Goal: Contribute content: Contribute content

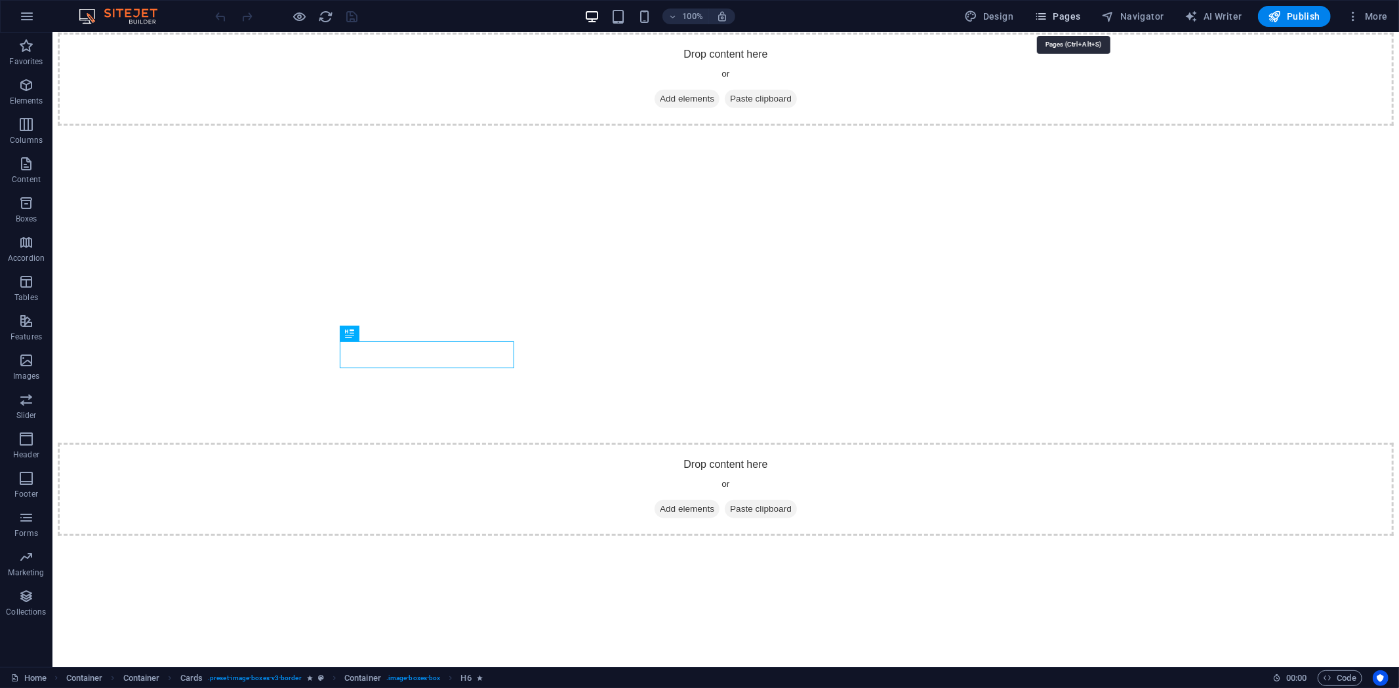
click at [1080, 14] on span "Pages" at bounding box center [1057, 16] width 46 height 13
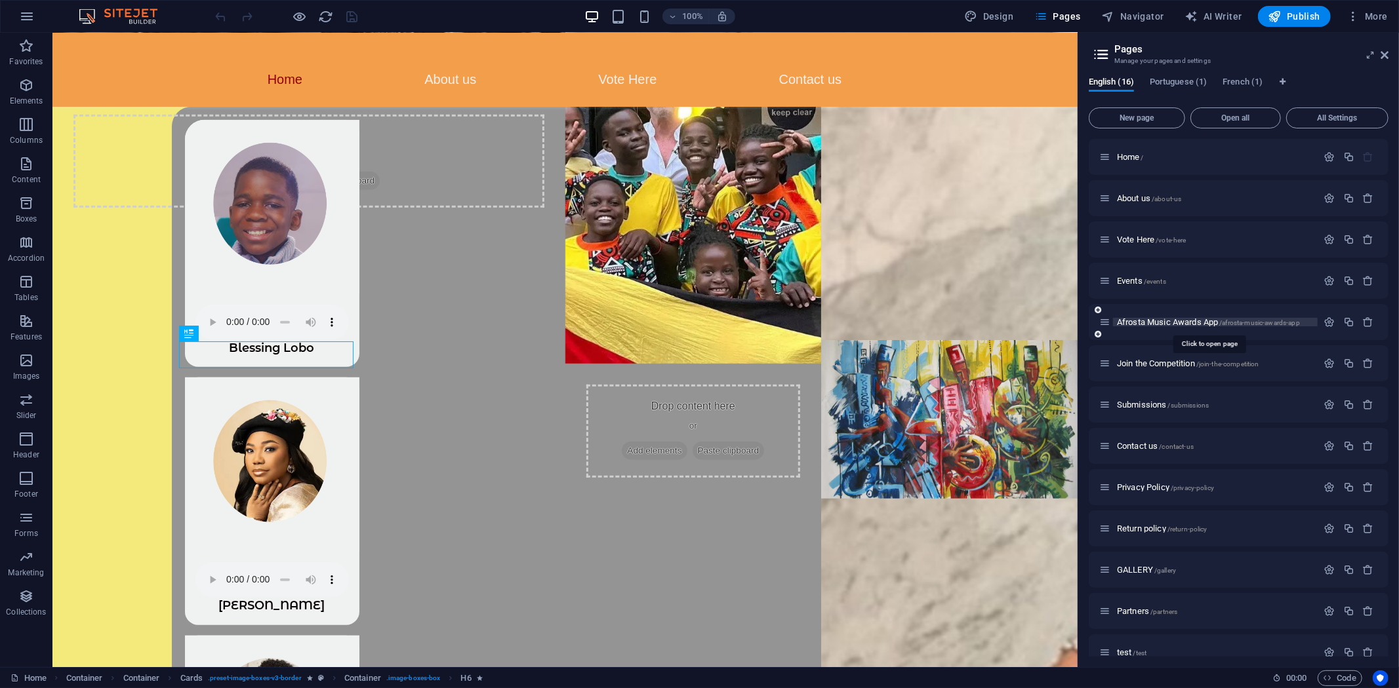
click at [1166, 320] on span "Afrosta Music Awards App /afrosta-music-awards-app" at bounding box center [1208, 322] width 183 height 10
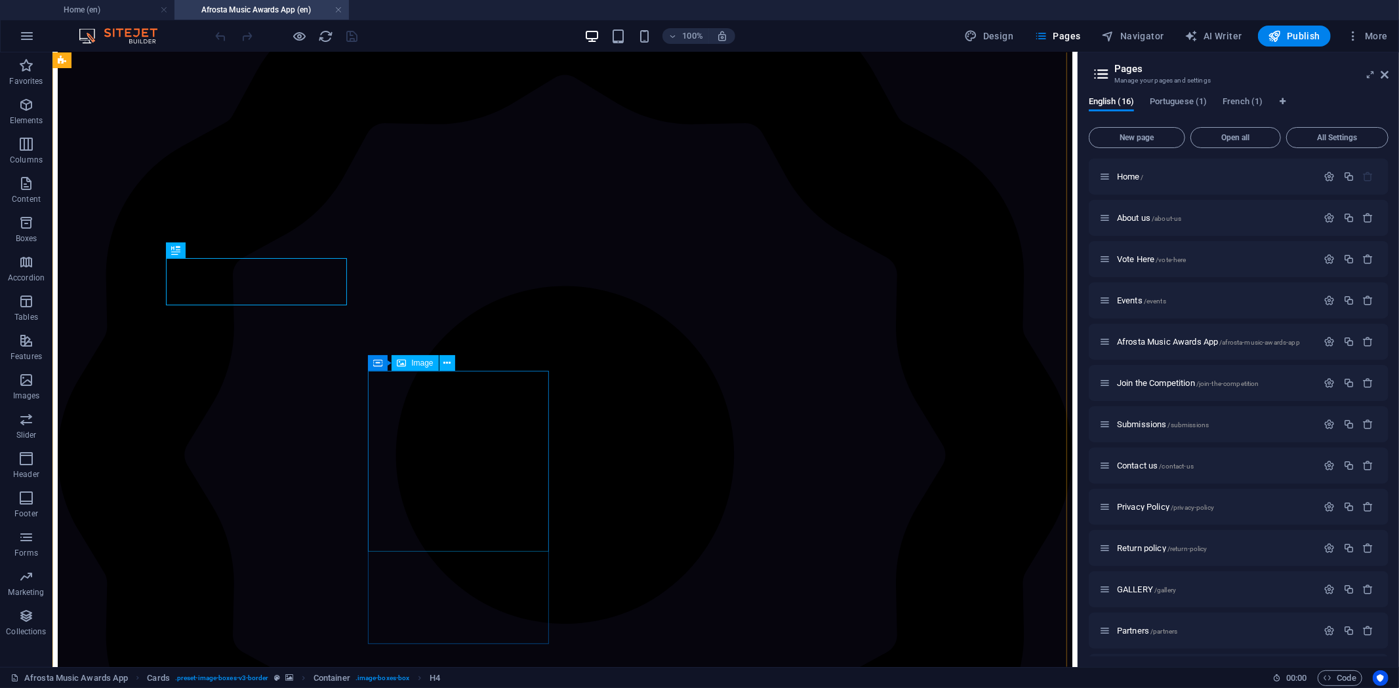
scroll to position [462, 0]
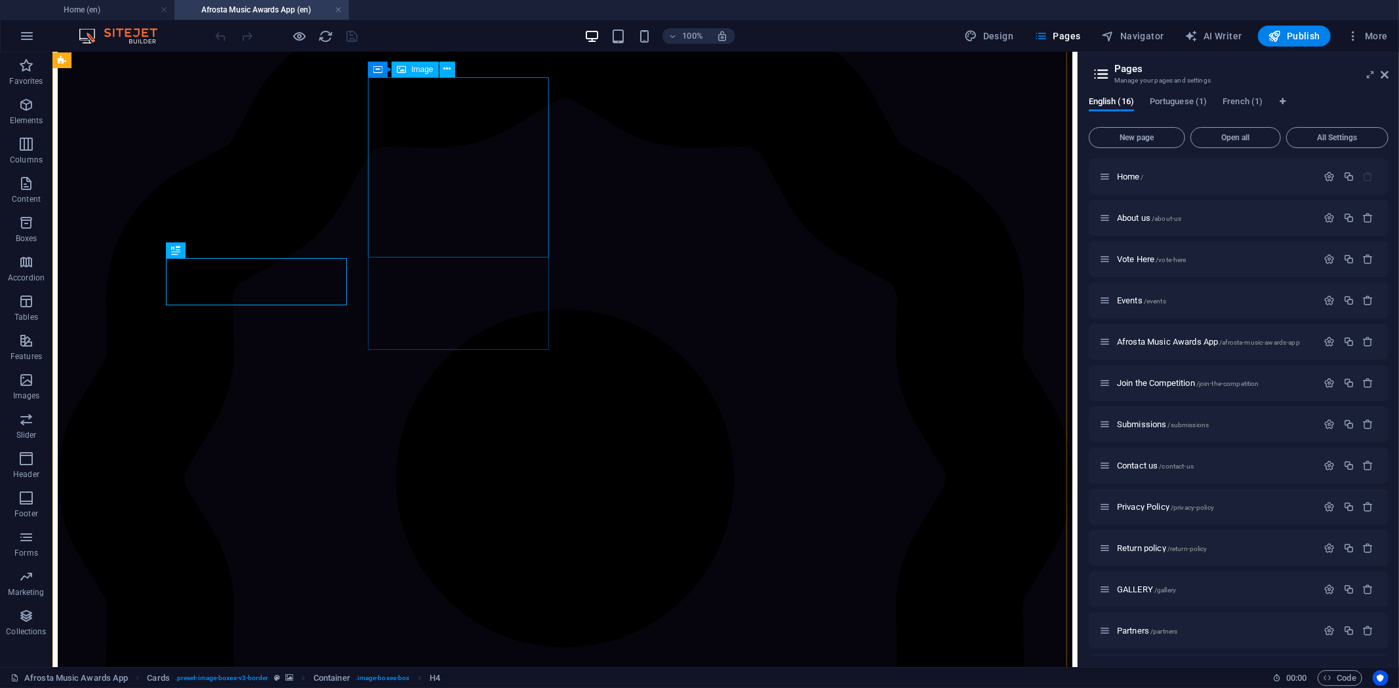
select select "%"
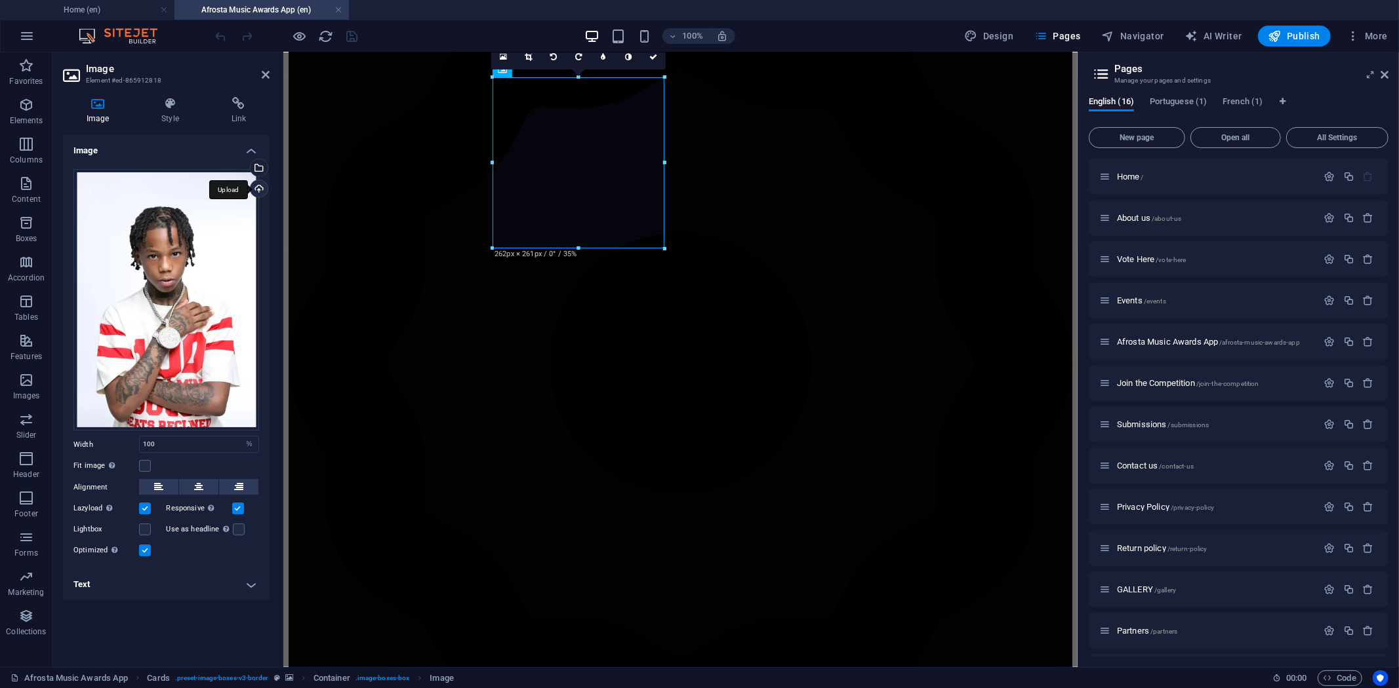
click at [258, 190] on div "Upload" at bounding box center [258, 190] width 20 height 20
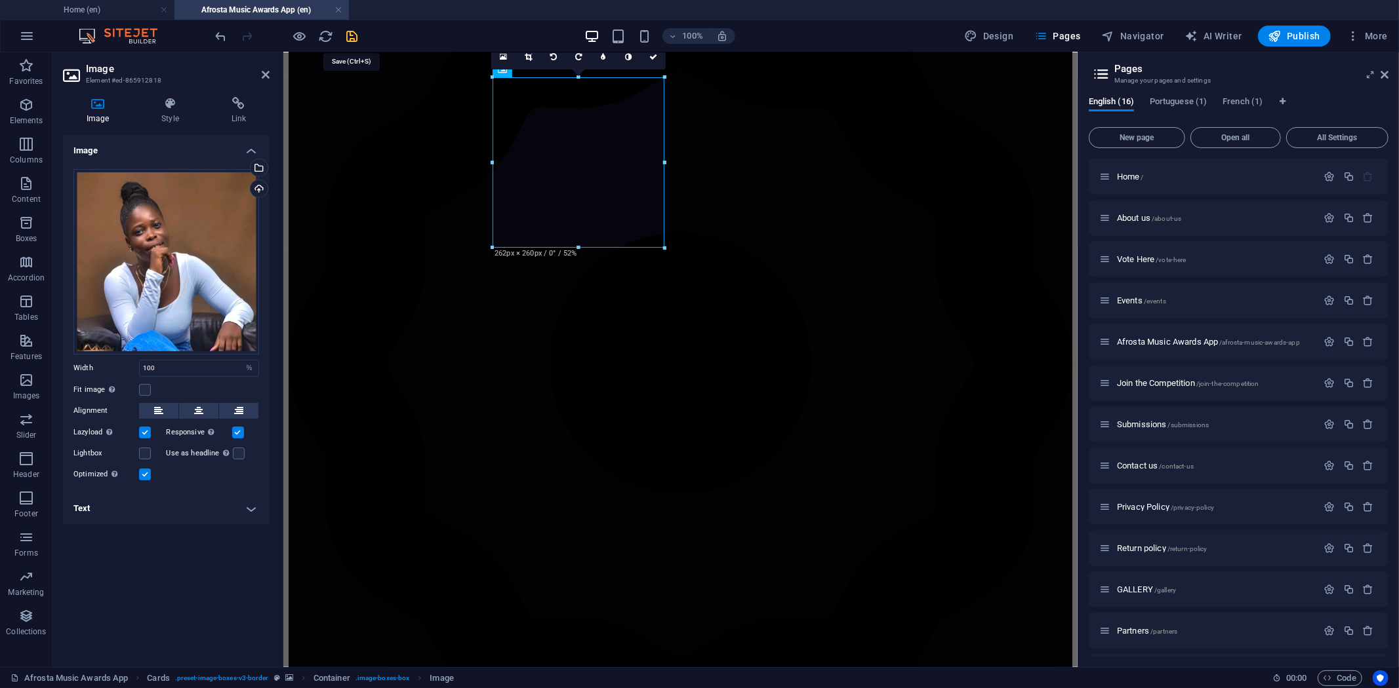
click at [353, 31] on icon "save" at bounding box center [352, 36] width 15 height 15
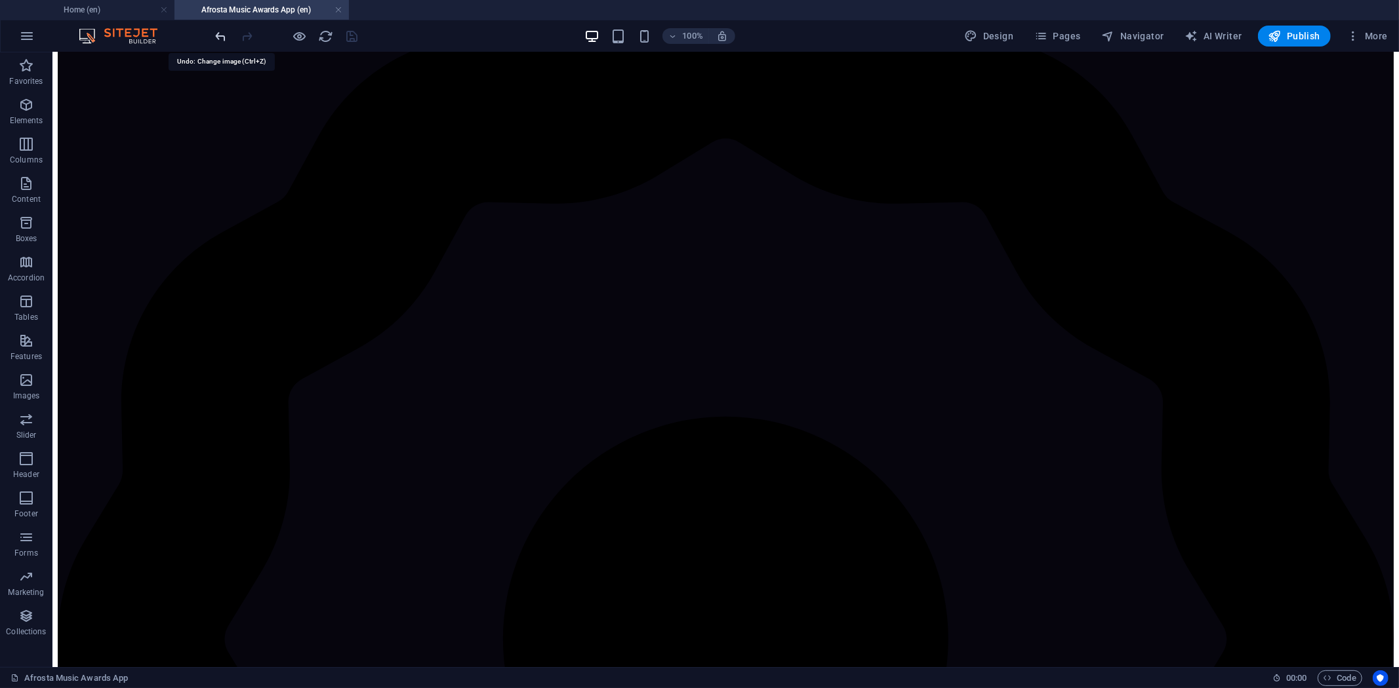
click at [218, 35] on icon "undo" at bounding box center [221, 36] width 15 height 15
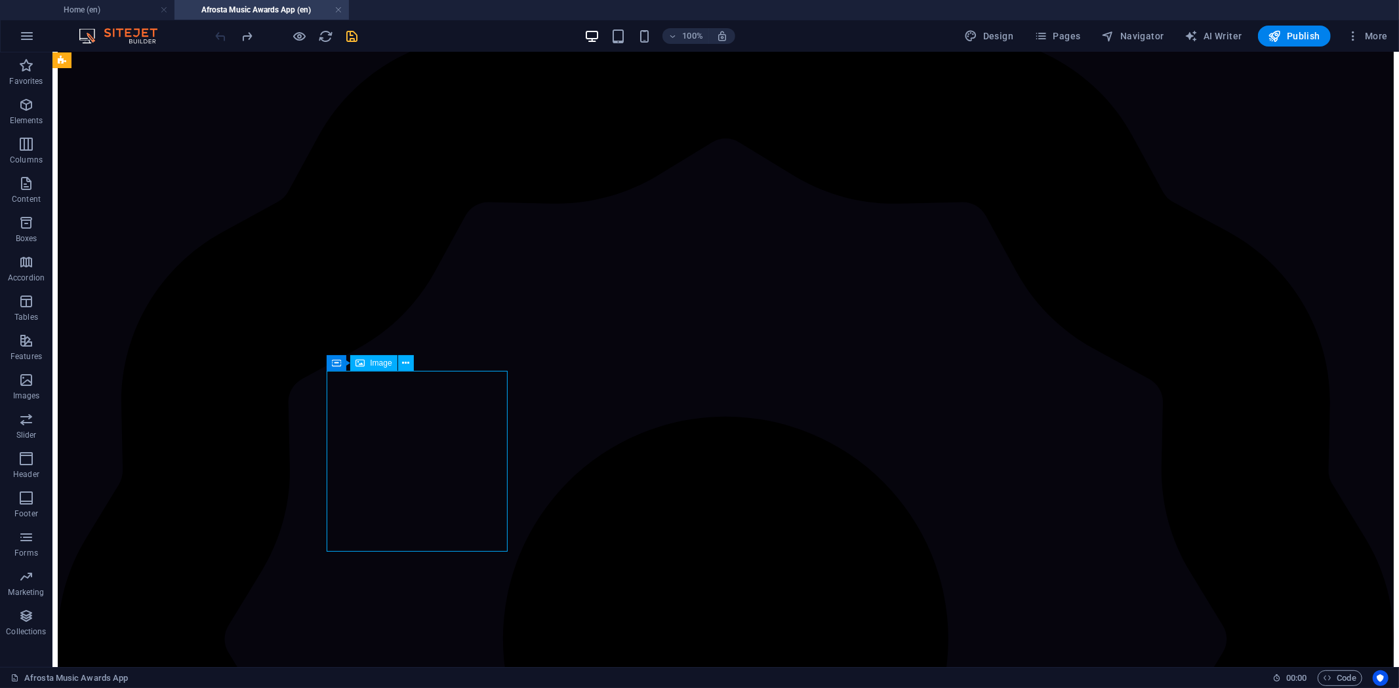
select select "%"
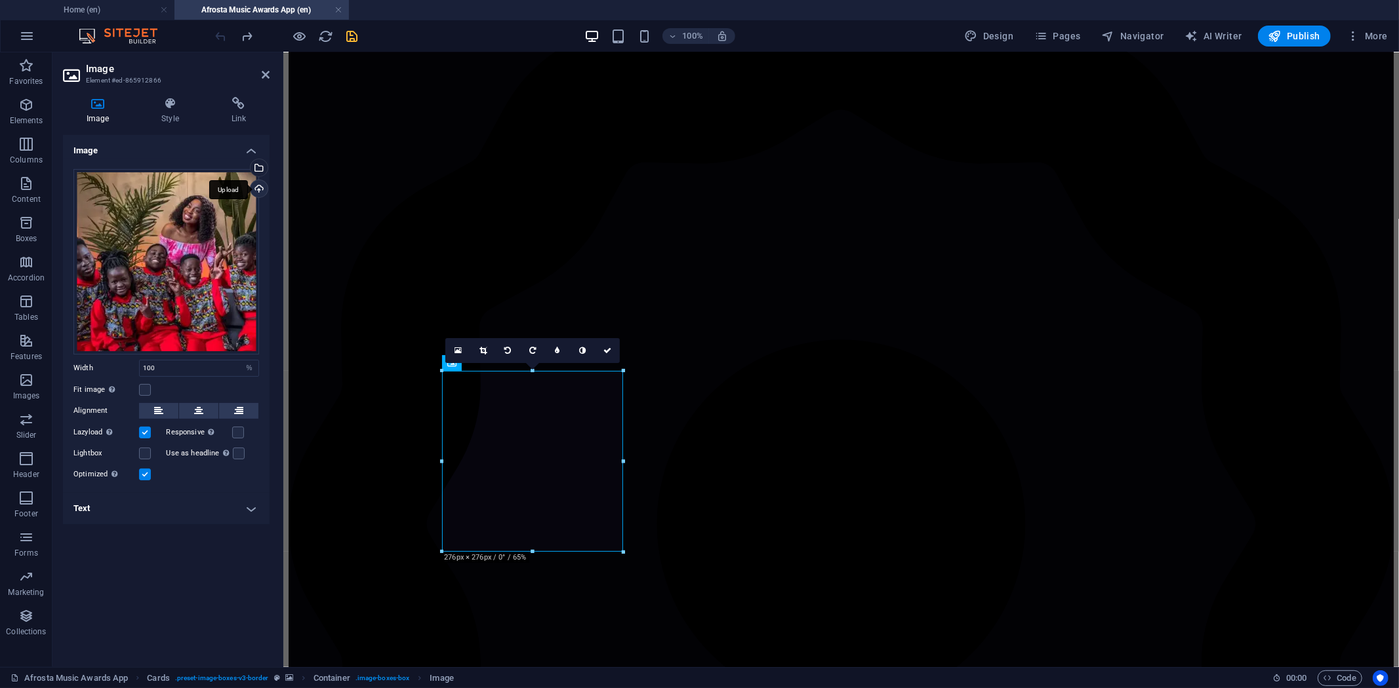
click at [254, 187] on div "Upload" at bounding box center [258, 190] width 20 height 20
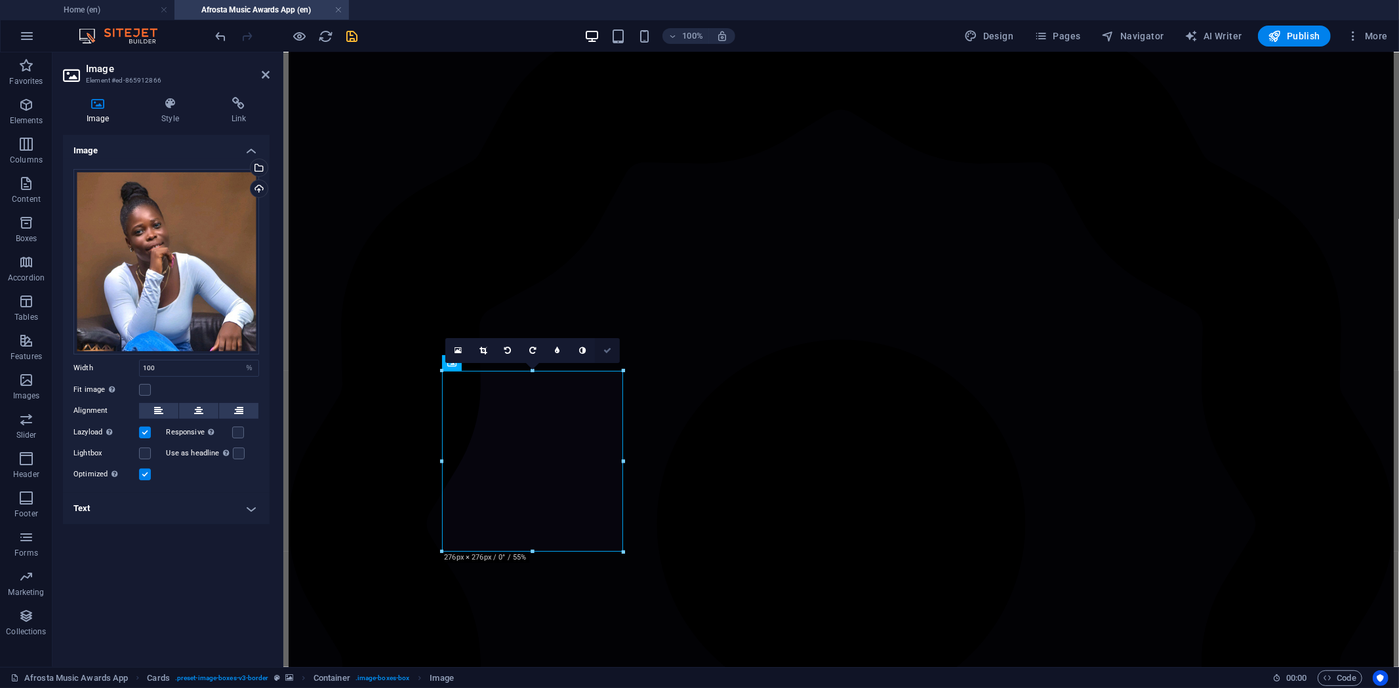
drag, startPoint x: 601, startPoint y: 348, endPoint x: 553, endPoint y: 298, distance: 69.1
click at [601, 348] on link at bounding box center [607, 350] width 25 height 25
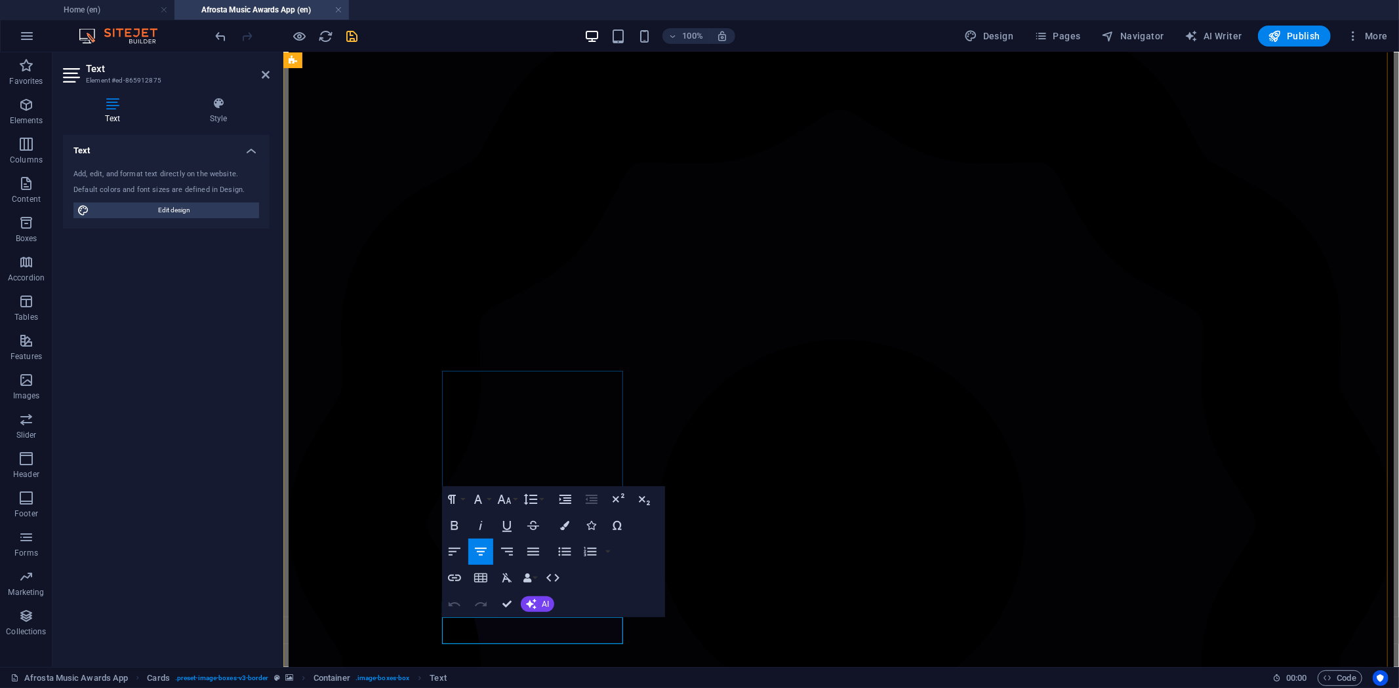
drag, startPoint x: 574, startPoint y: 625, endPoint x: 503, endPoint y: 619, distance: 71.7
click at [479, 549] on icon "button" at bounding box center [481, 552] width 16 height 16
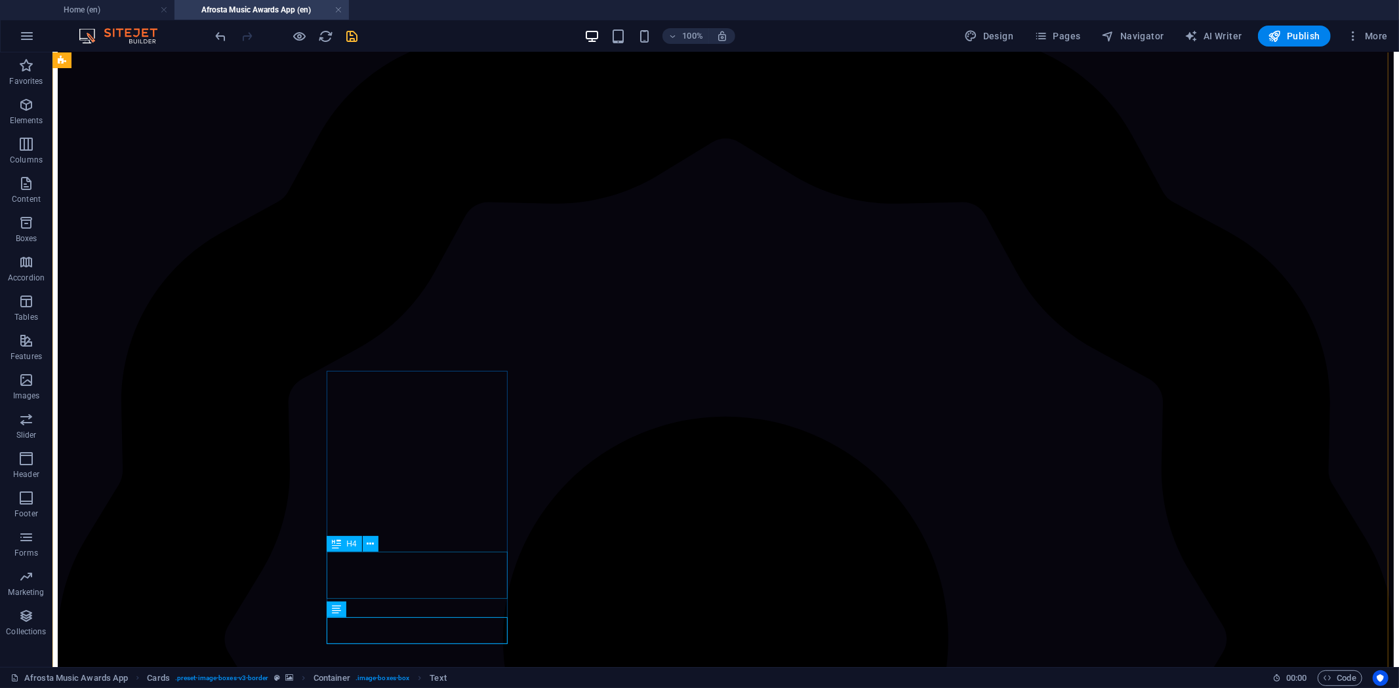
click at [353, 34] on icon "save" at bounding box center [352, 36] width 15 height 15
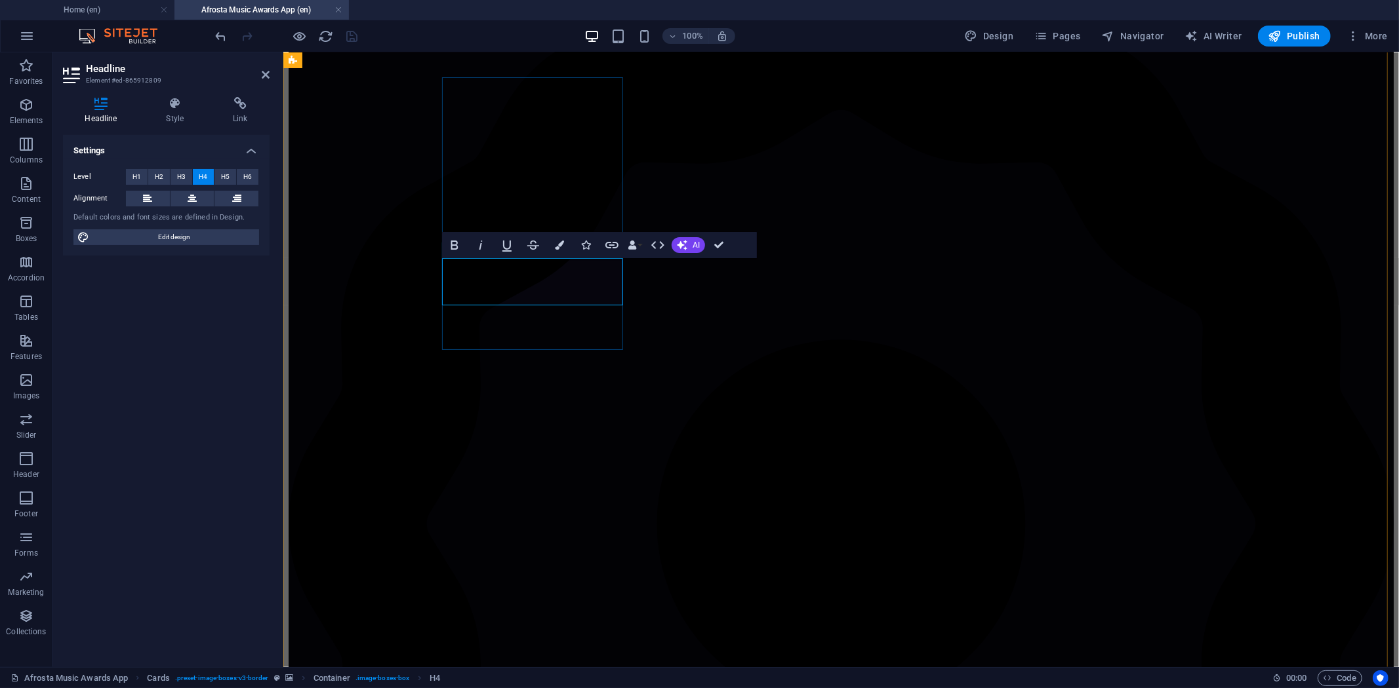
drag, startPoint x: 491, startPoint y: 291, endPoint x: 617, endPoint y: 294, distance: 125.9
drag, startPoint x: 721, startPoint y: 245, endPoint x: 674, endPoint y: 215, distance: 55.7
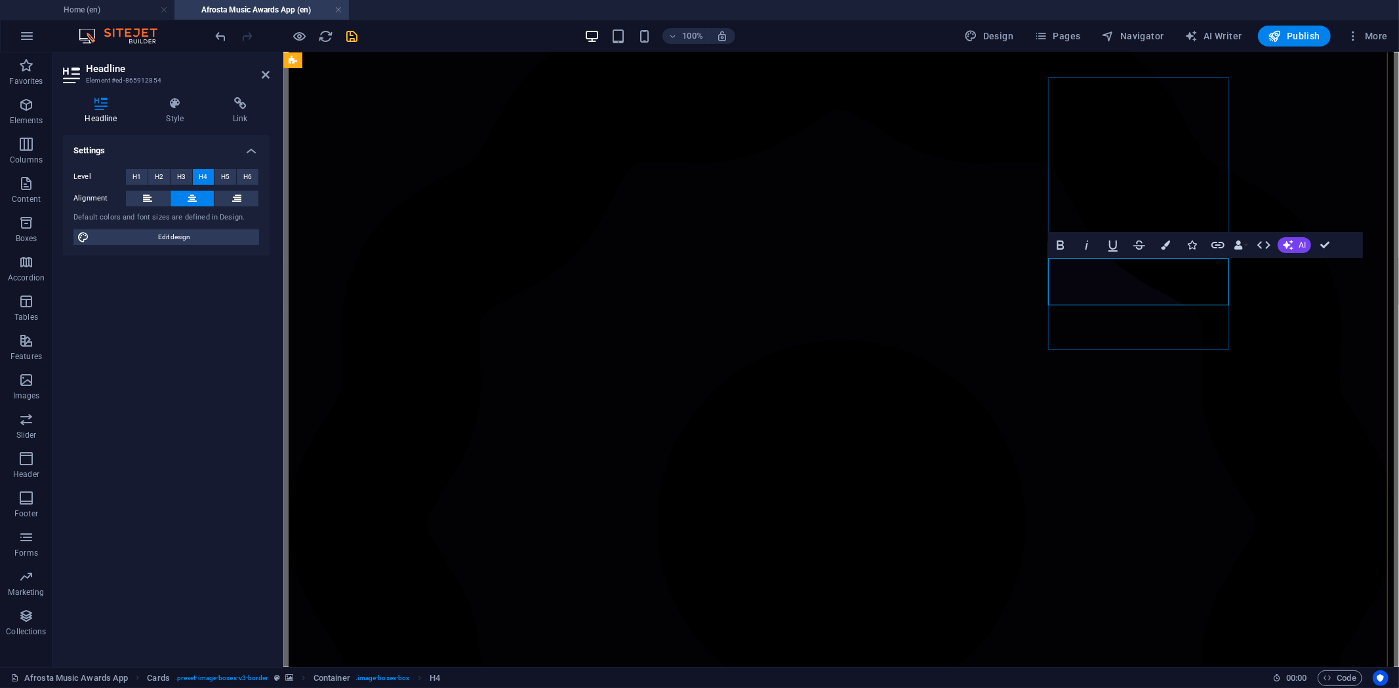
drag, startPoint x: 1117, startPoint y: 288, endPoint x: 1250, endPoint y: 291, distance: 133.1
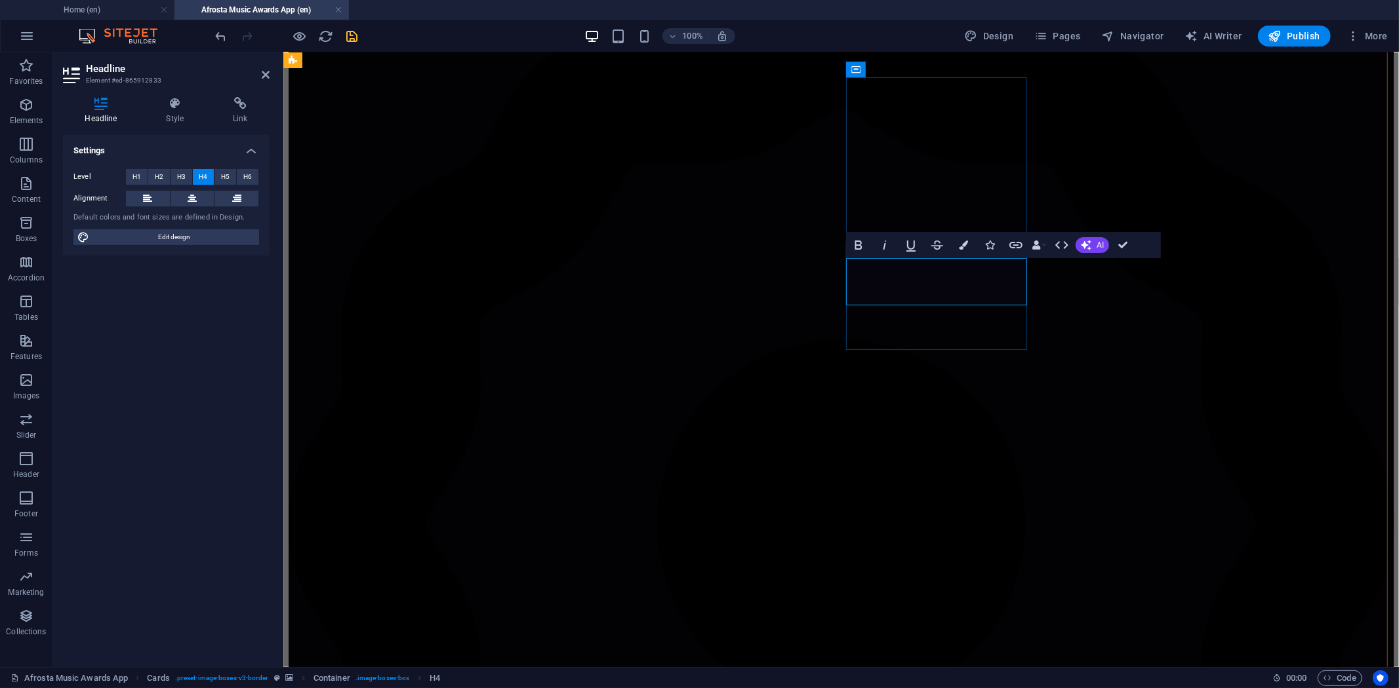
drag, startPoint x: 914, startPoint y: 287, endPoint x: 1056, endPoint y: 283, distance: 142.3
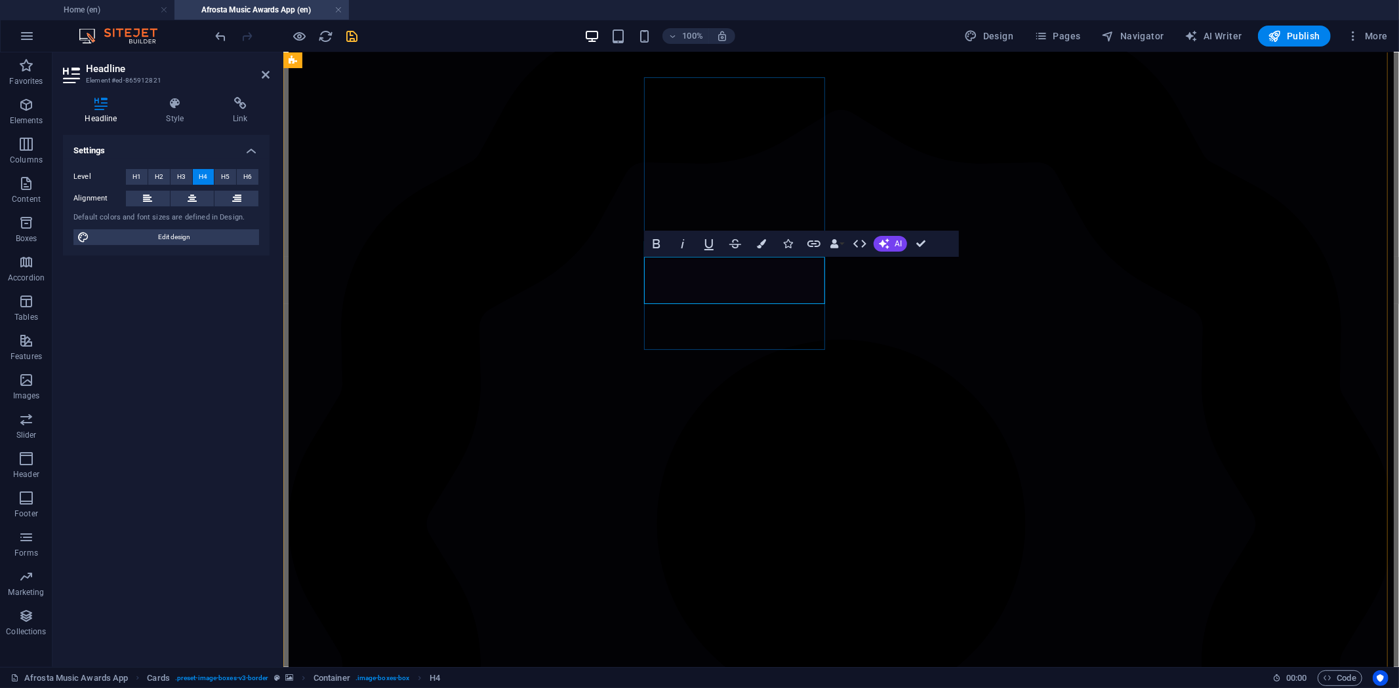
drag, startPoint x: 736, startPoint y: 289, endPoint x: 714, endPoint y: 285, distance: 22.8
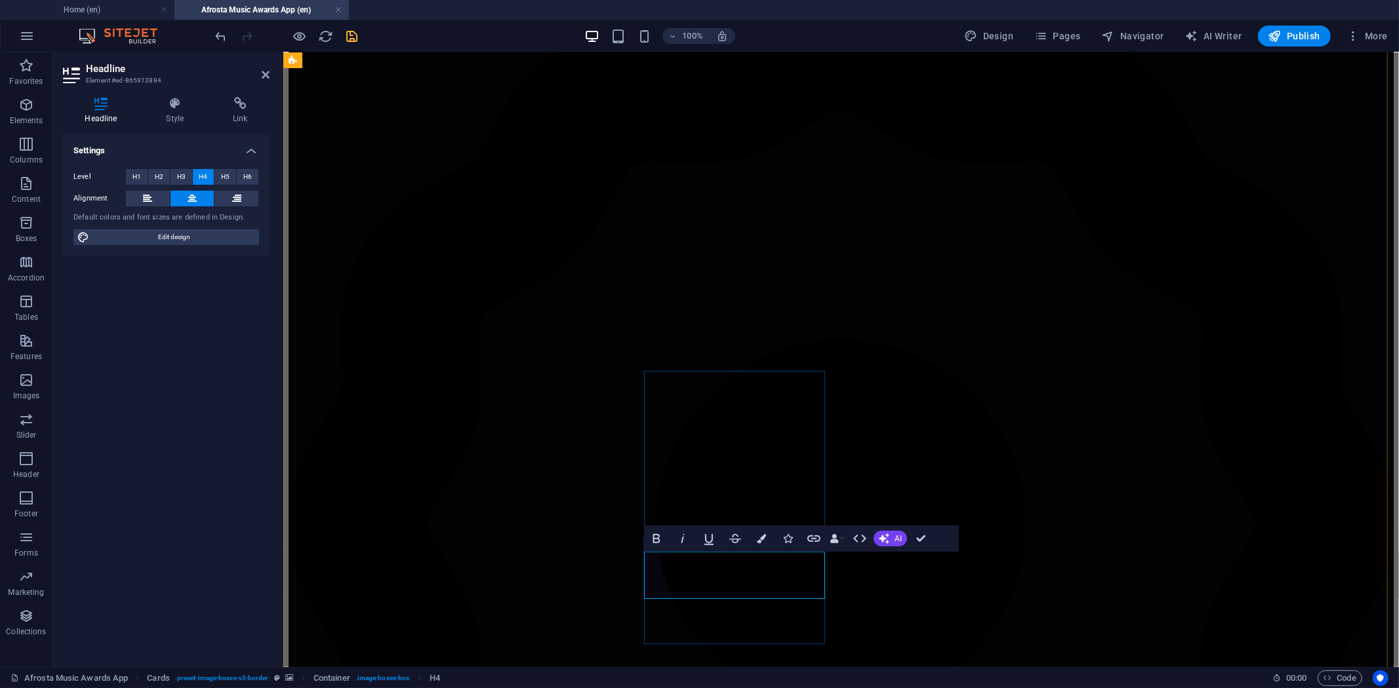
drag, startPoint x: 718, startPoint y: 582, endPoint x: 814, endPoint y: 583, distance: 96.4
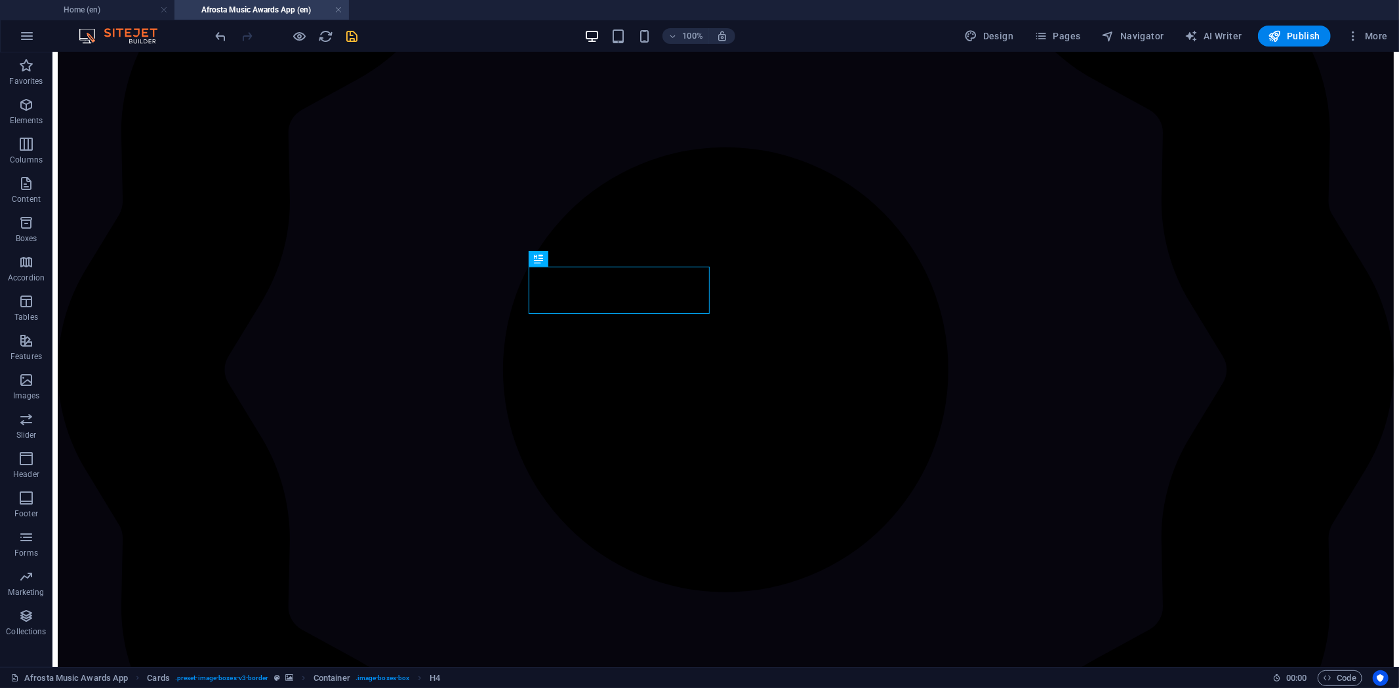
scroll to position [754, 0]
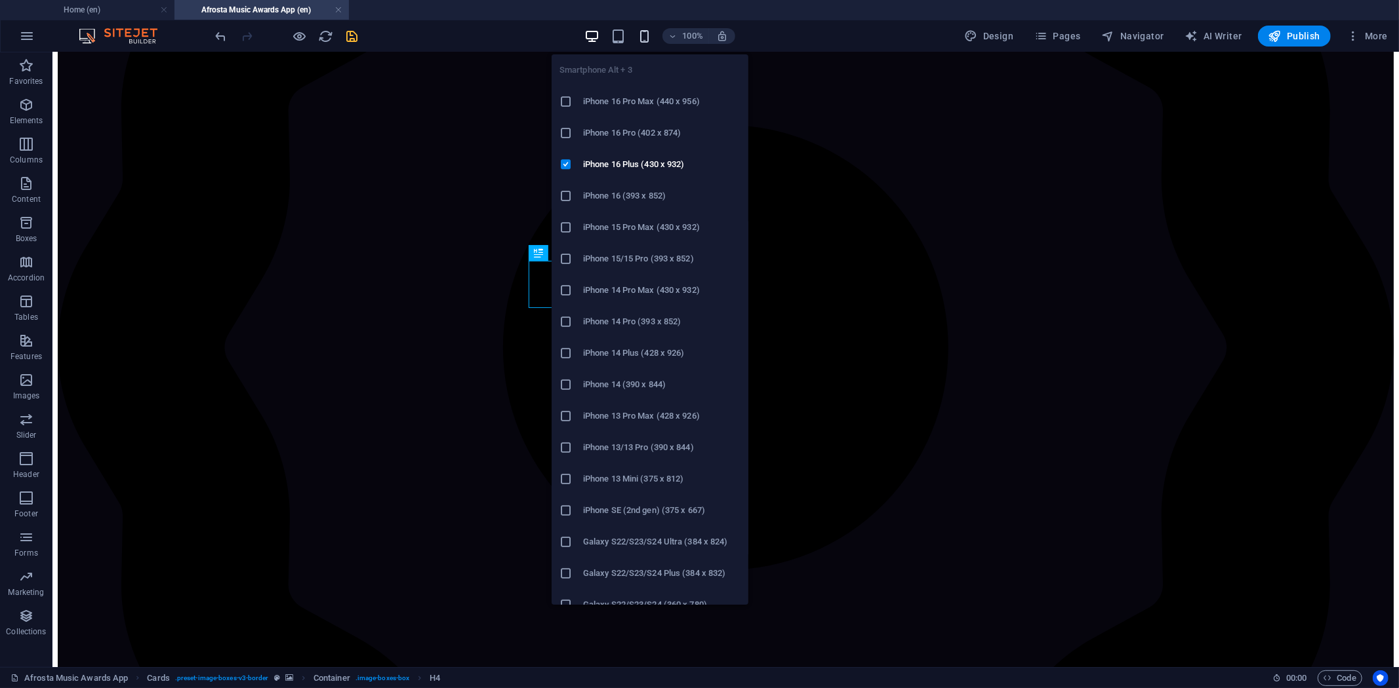
click at [641, 33] on icon "button" at bounding box center [644, 36] width 15 height 15
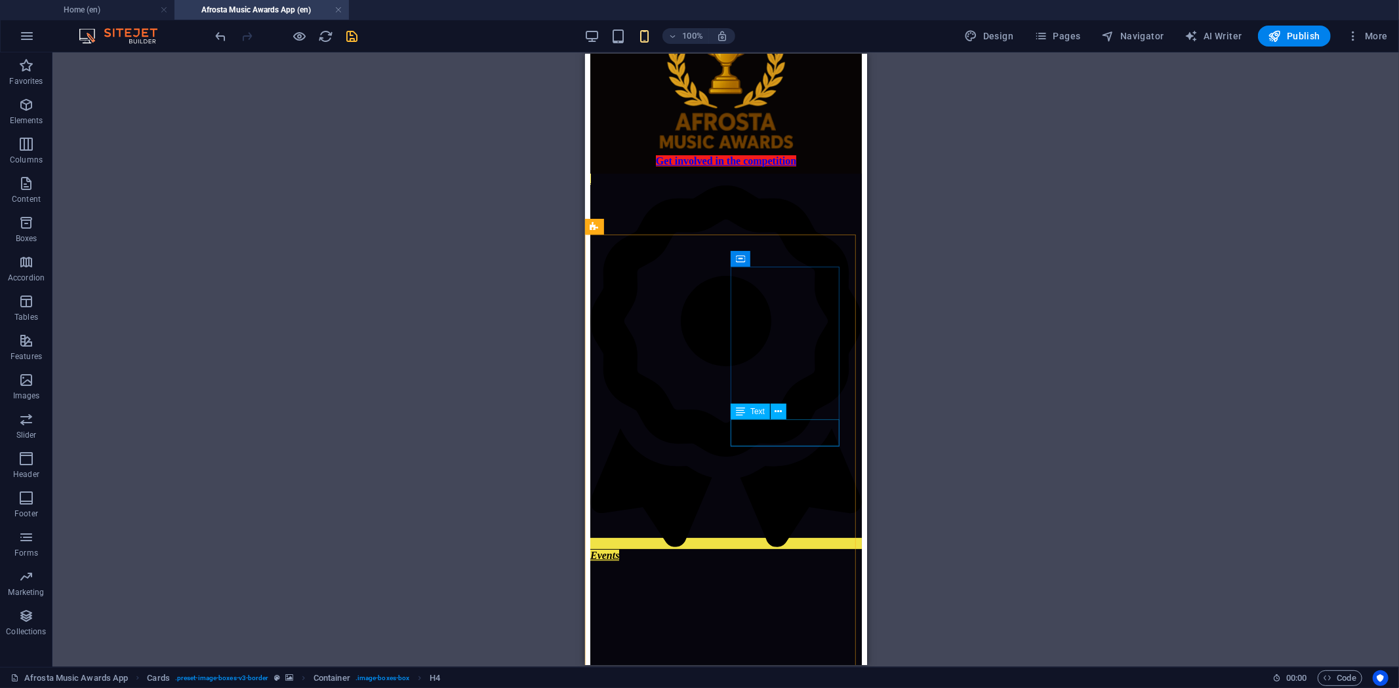
scroll to position [60, 0]
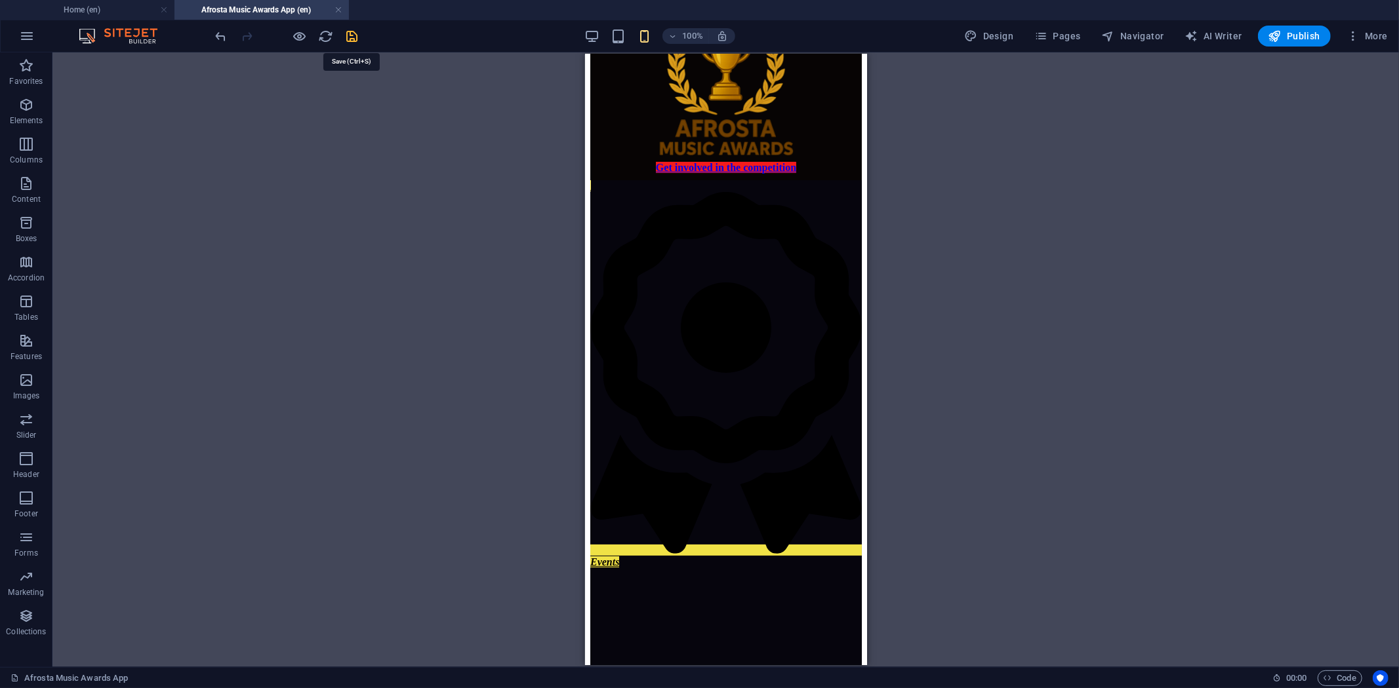
click at [350, 33] on icon "save" at bounding box center [352, 36] width 15 height 15
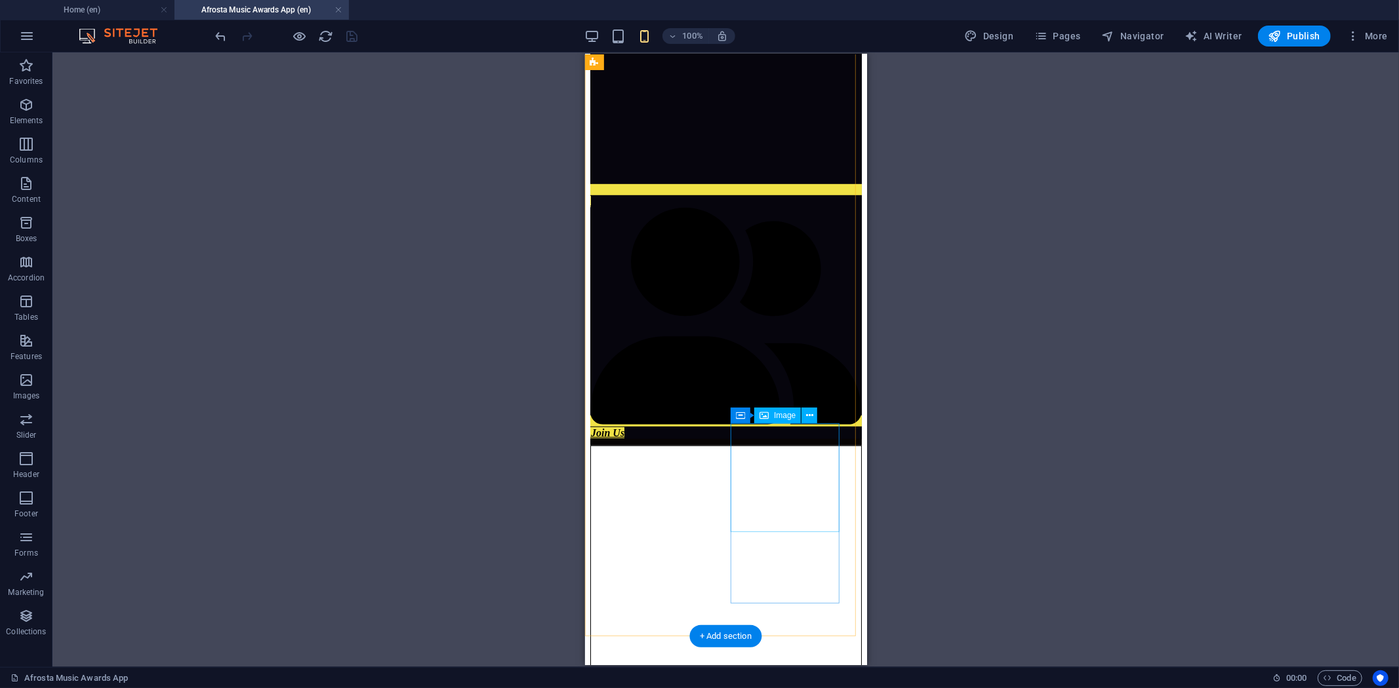
scroll to position [716, 0]
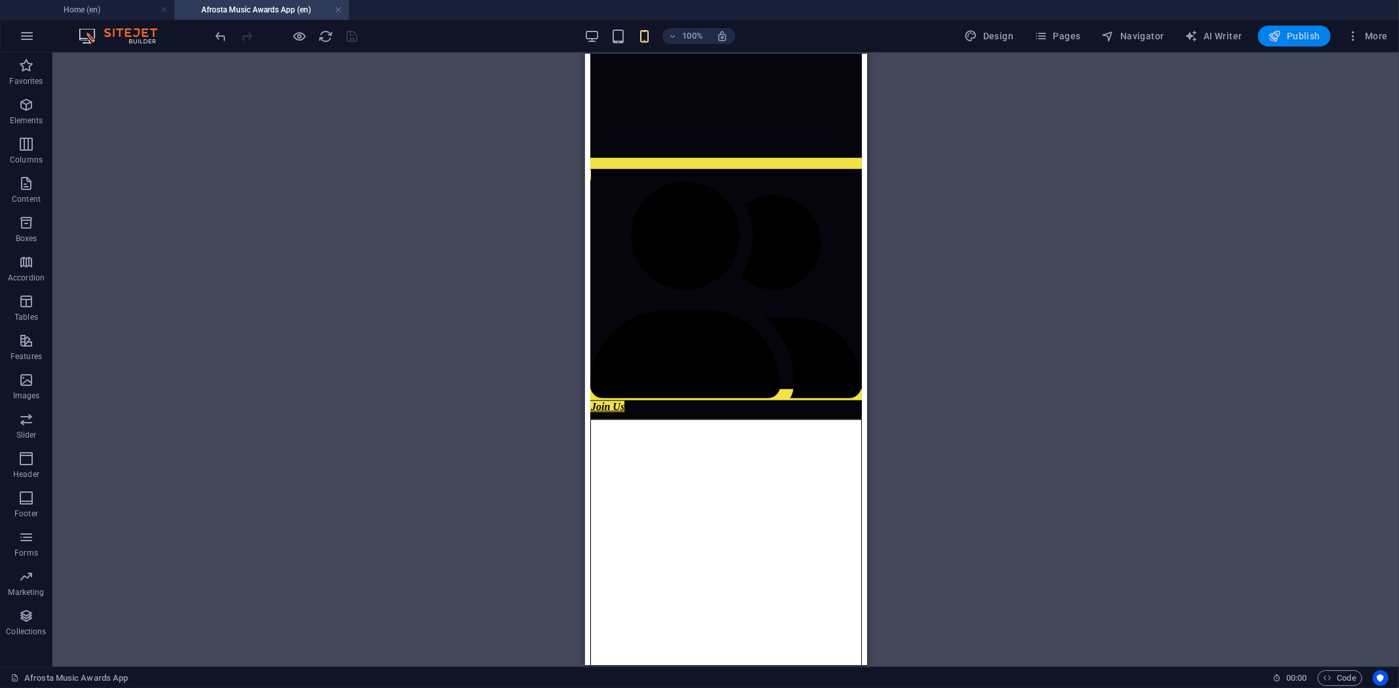
click at [1293, 36] on span "Publish" at bounding box center [1294, 36] width 52 height 13
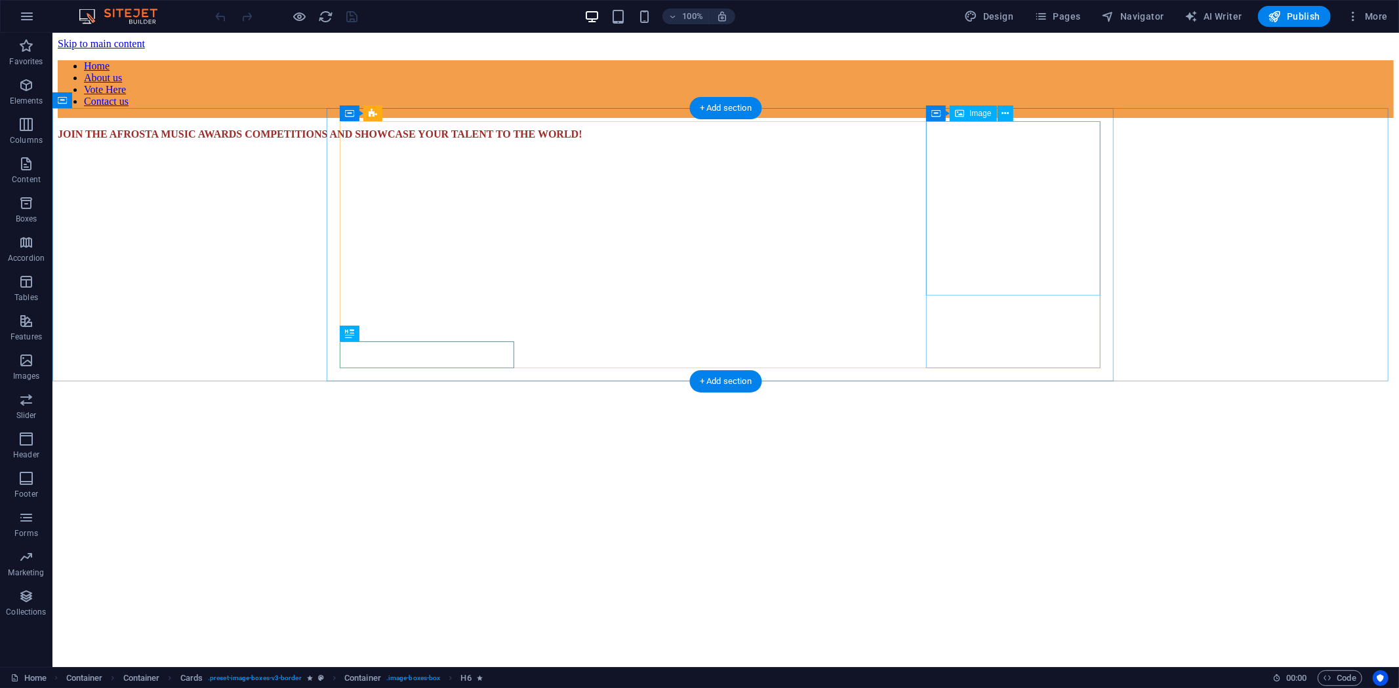
scroll to position [766, 0]
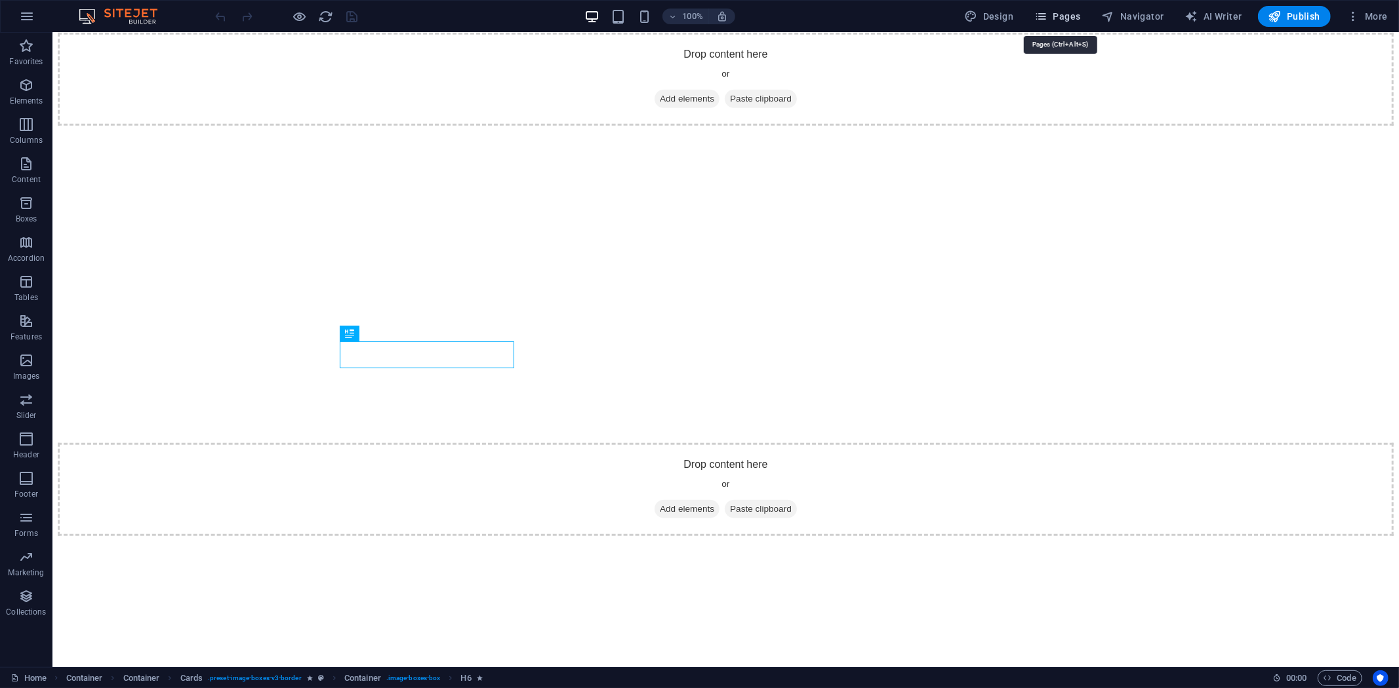
click at [1075, 20] on span "Pages" at bounding box center [1057, 16] width 46 height 13
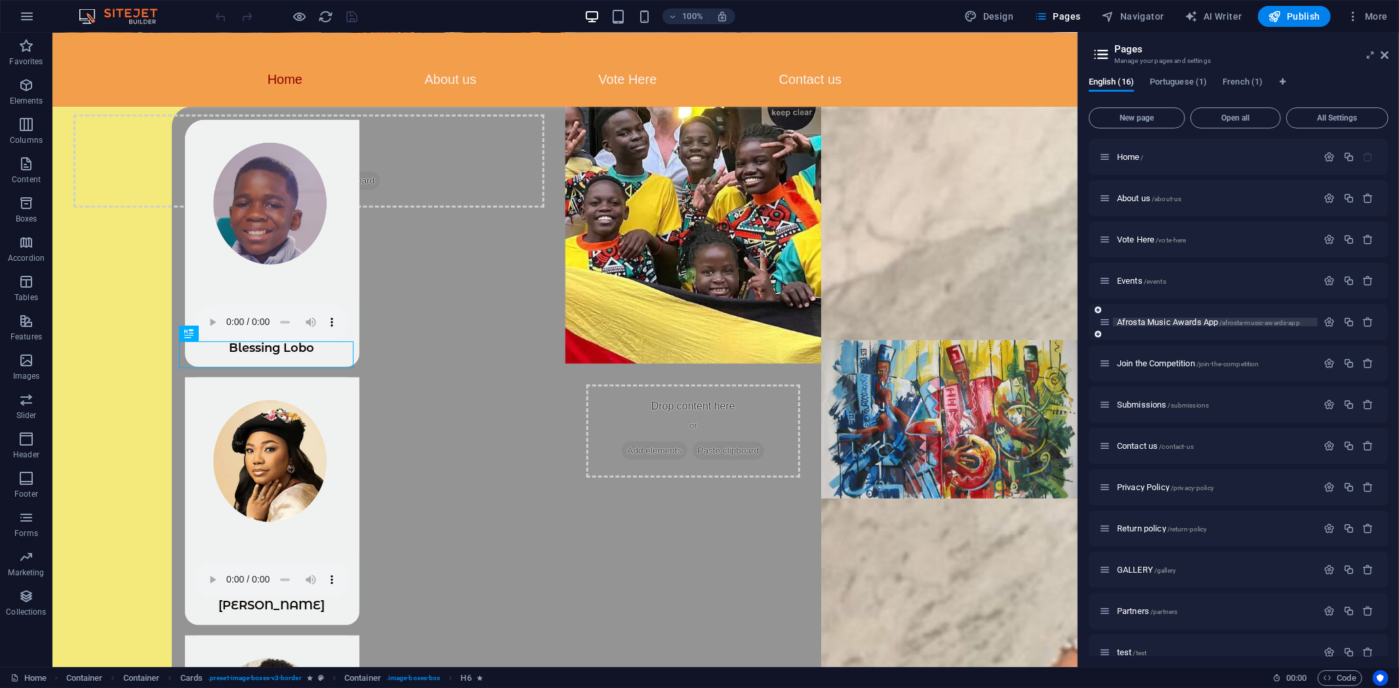
click at [1145, 319] on span "Afrosta Music Awards App /afrosta-music-awards-app" at bounding box center [1208, 322] width 183 height 10
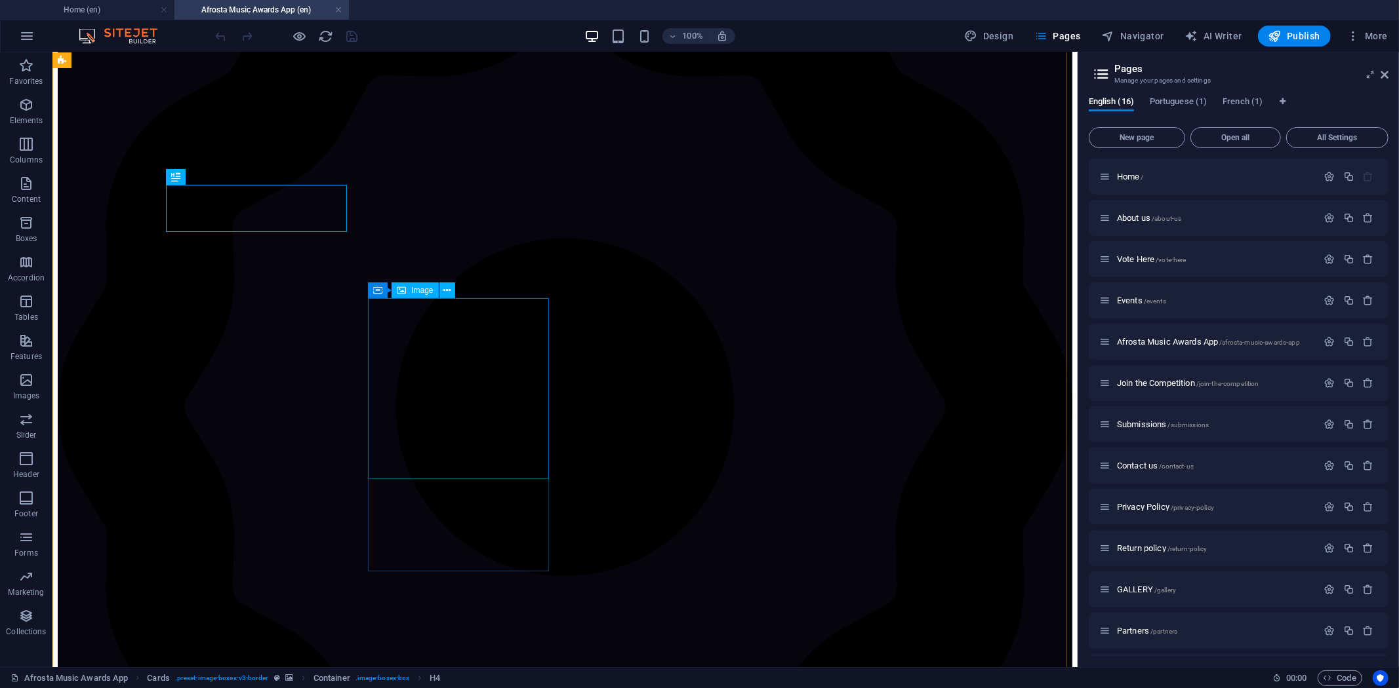
scroll to position [535, 0]
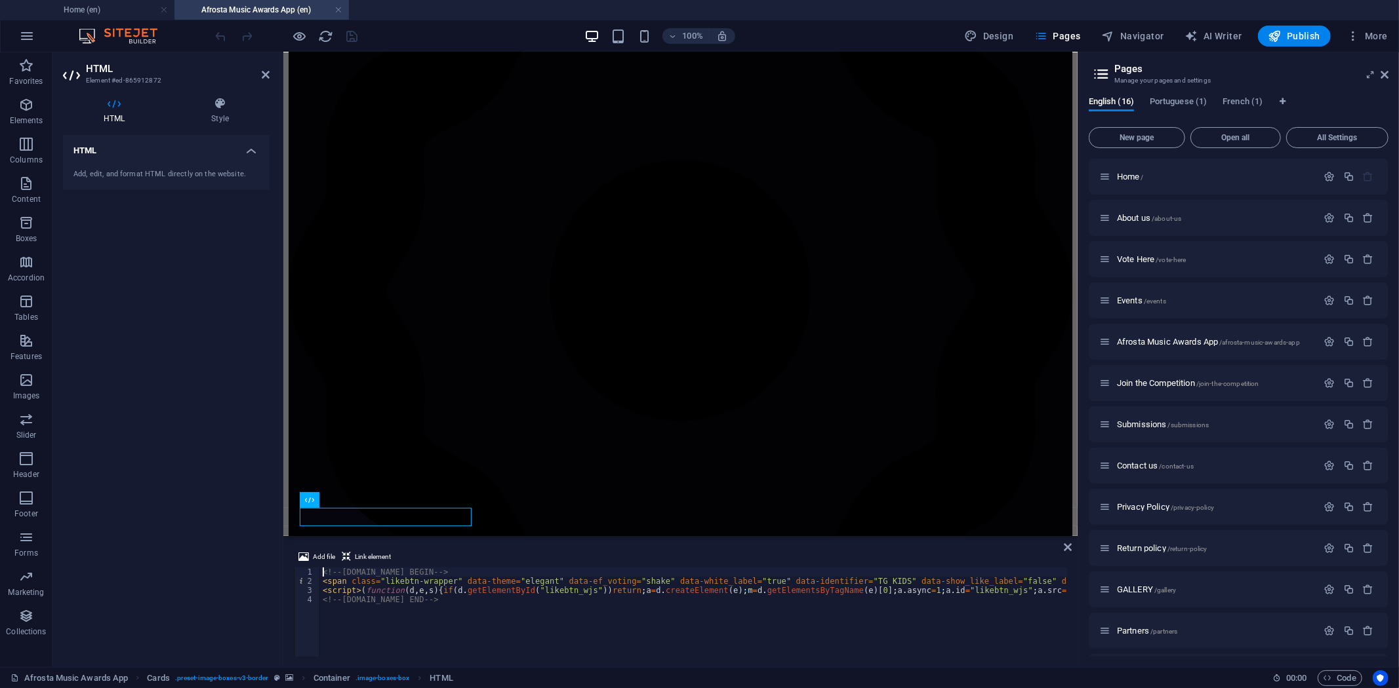
click at [454, 584] on div "<!-- LikeBtn.com BEGIN --> < span class = "likebtn-wrapper" data-theme = "elega…" at bounding box center [1214, 621] width 1788 height 106
type textarea "<script>(function(d,e,s){if(d.getElementById("likebtn_wjs"))return;a=d.createEl…"
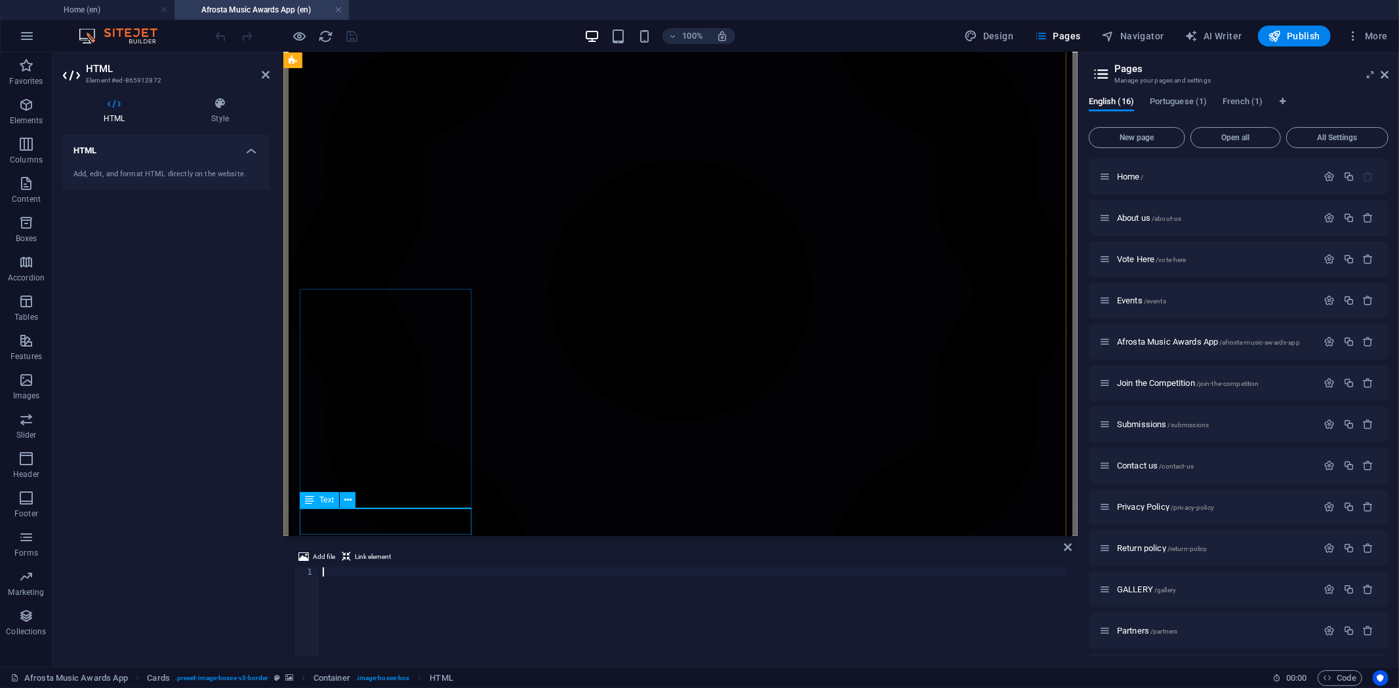
type textarea "<!-- LikeBtn.com END -->"
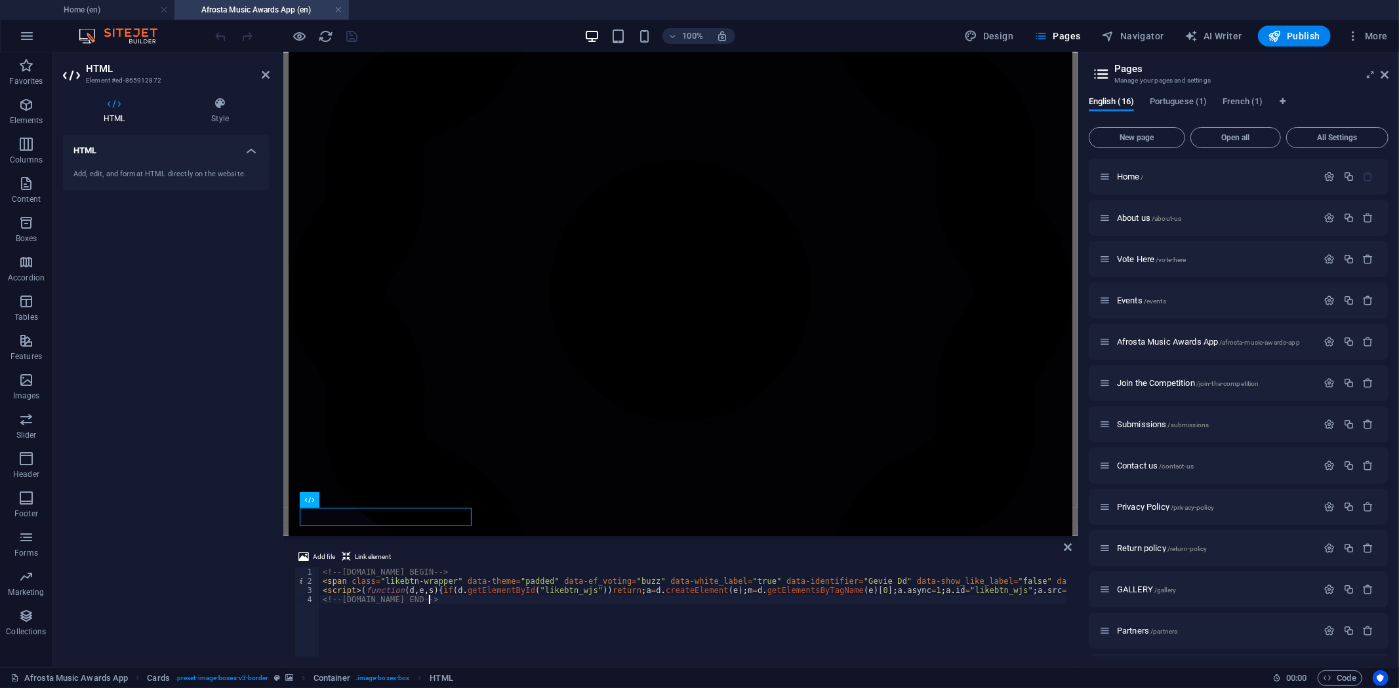
click at [389, 43] on div "100% Design Pages Navigator AI Writer Publish More" at bounding box center [803, 36] width 1180 height 21
click at [351, 35] on icon "save" at bounding box center [352, 36] width 15 height 15
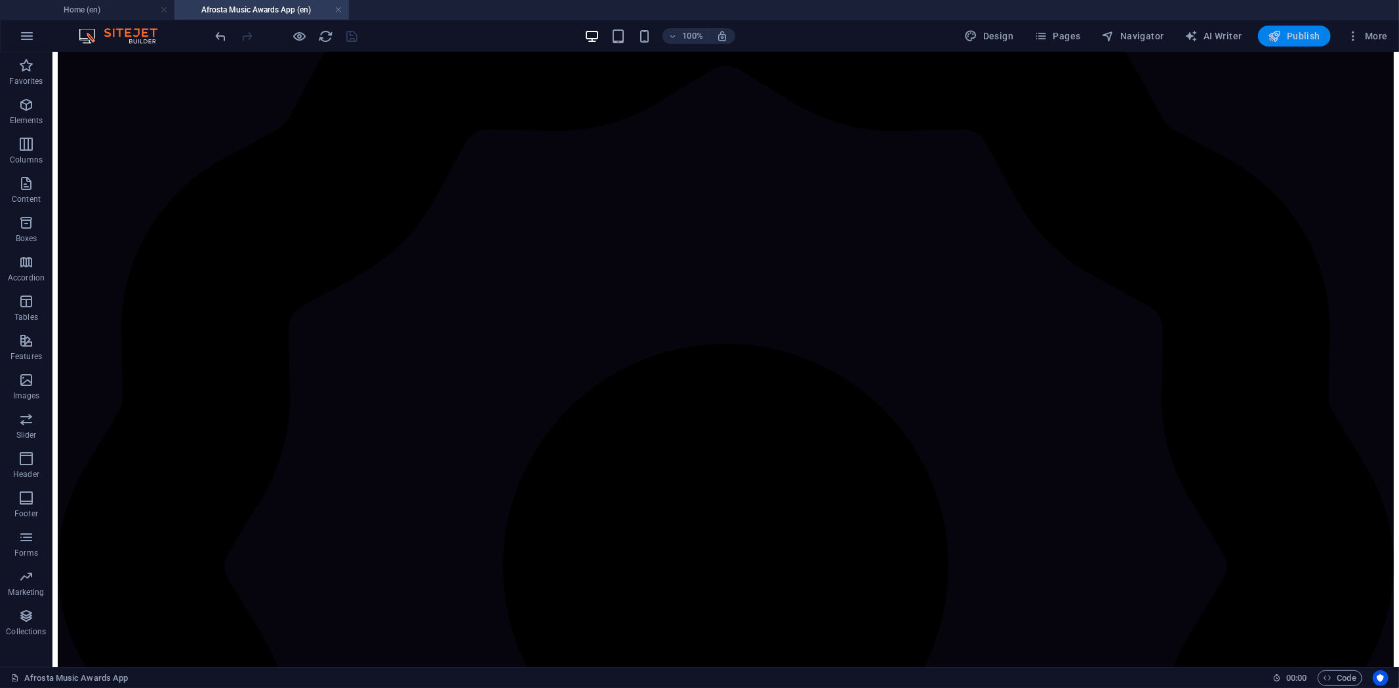
click at [1290, 35] on span "Publish" at bounding box center [1294, 36] width 52 height 13
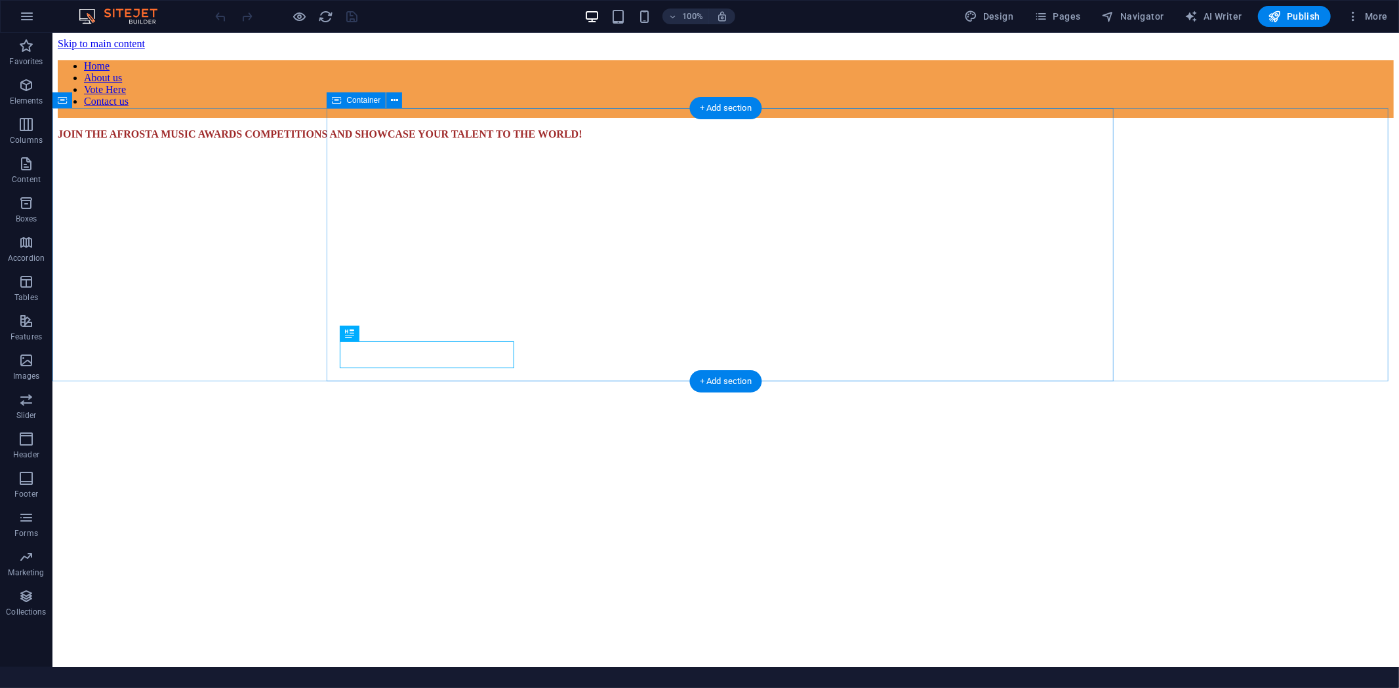
scroll to position [766, 0]
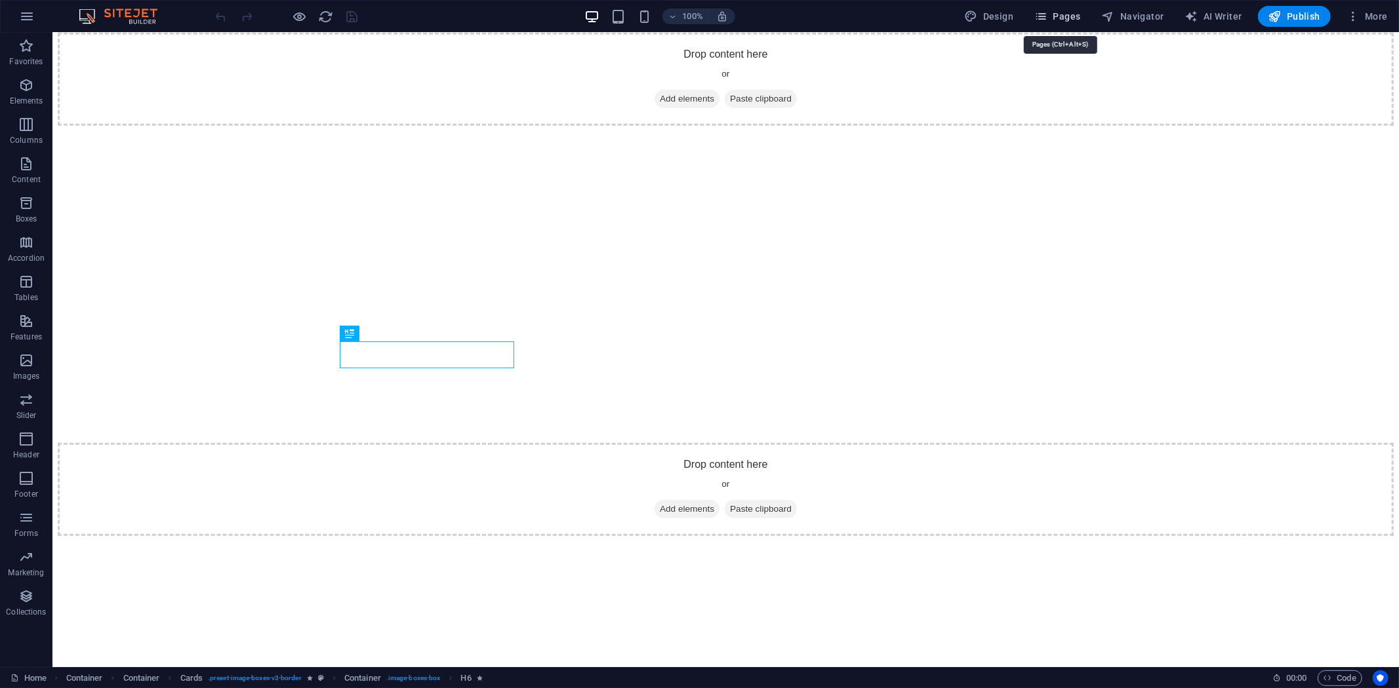
click at [1044, 10] on icon "button" at bounding box center [1040, 16] width 13 height 13
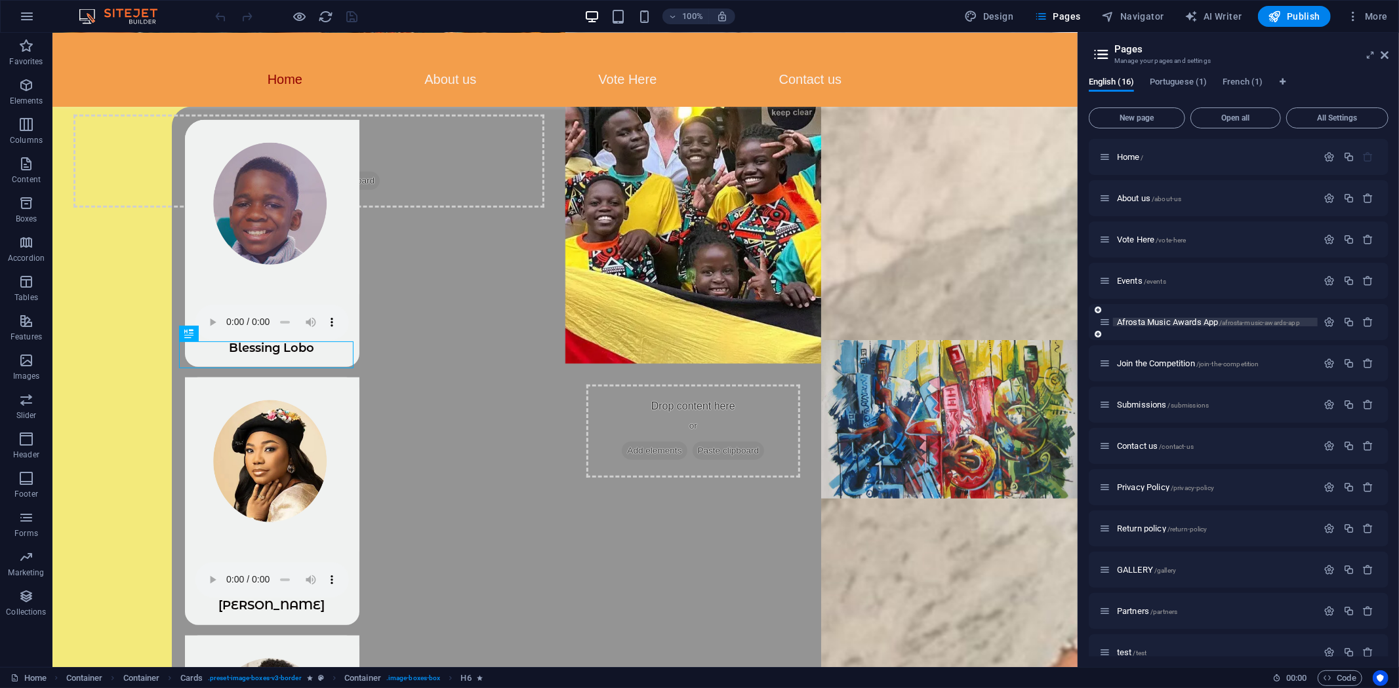
click at [1151, 319] on span "Afrosta Music Awards App /afrosta-music-awards-app" at bounding box center [1208, 322] width 183 height 10
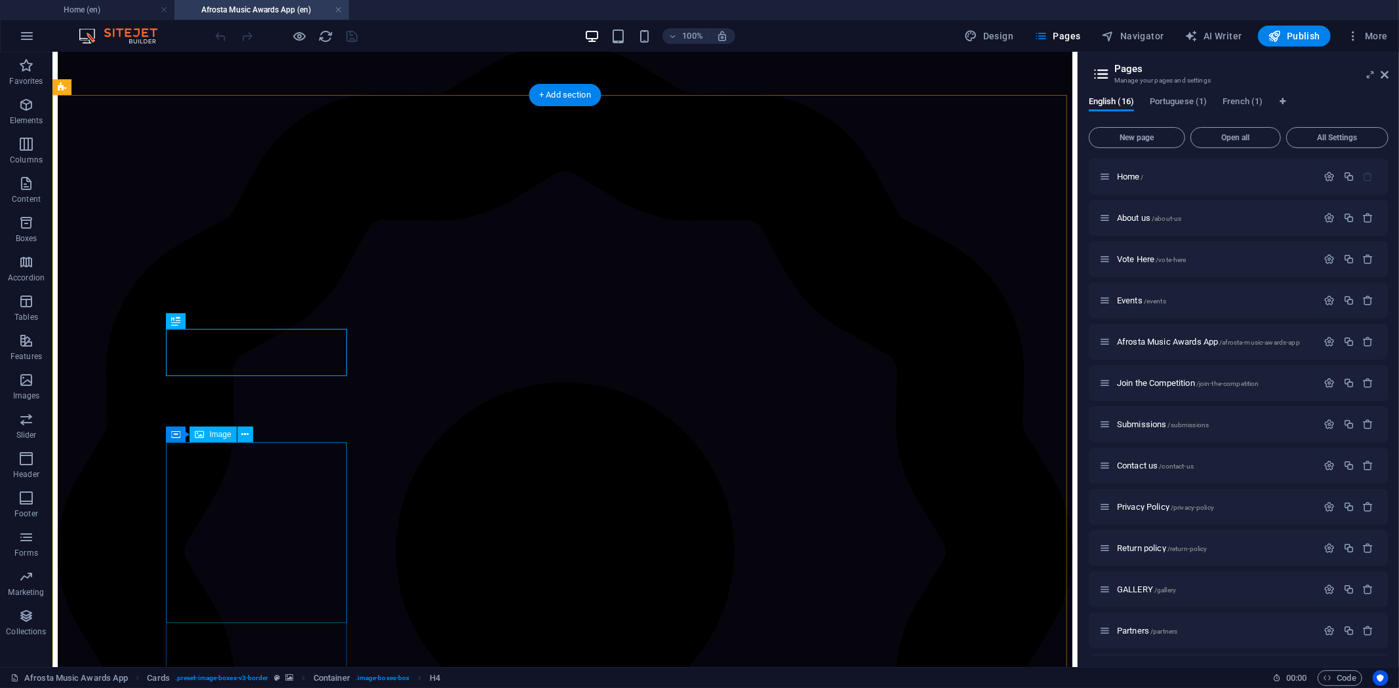
scroll to position [608, 0]
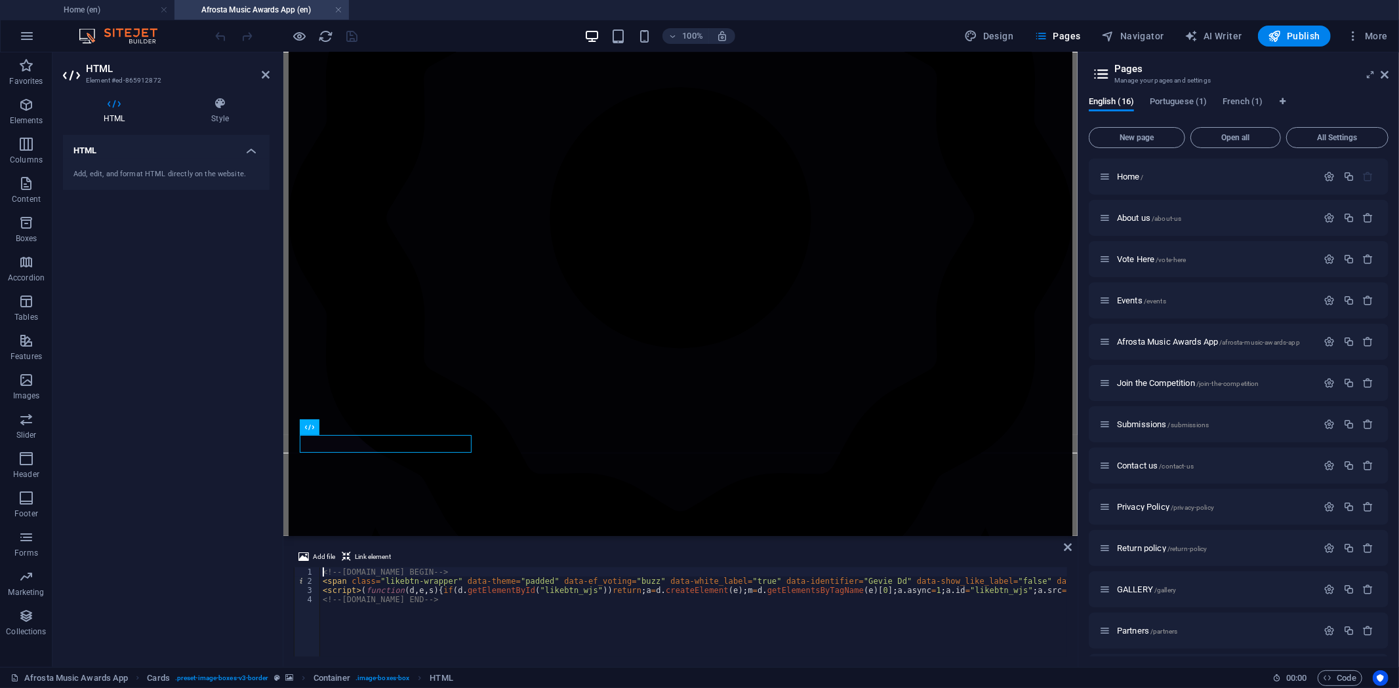
click at [536, 34] on div "100% Design Pages Navigator AI Writer Publish More" at bounding box center [803, 36] width 1180 height 21
click at [1292, 37] on span "Publish" at bounding box center [1294, 36] width 52 height 13
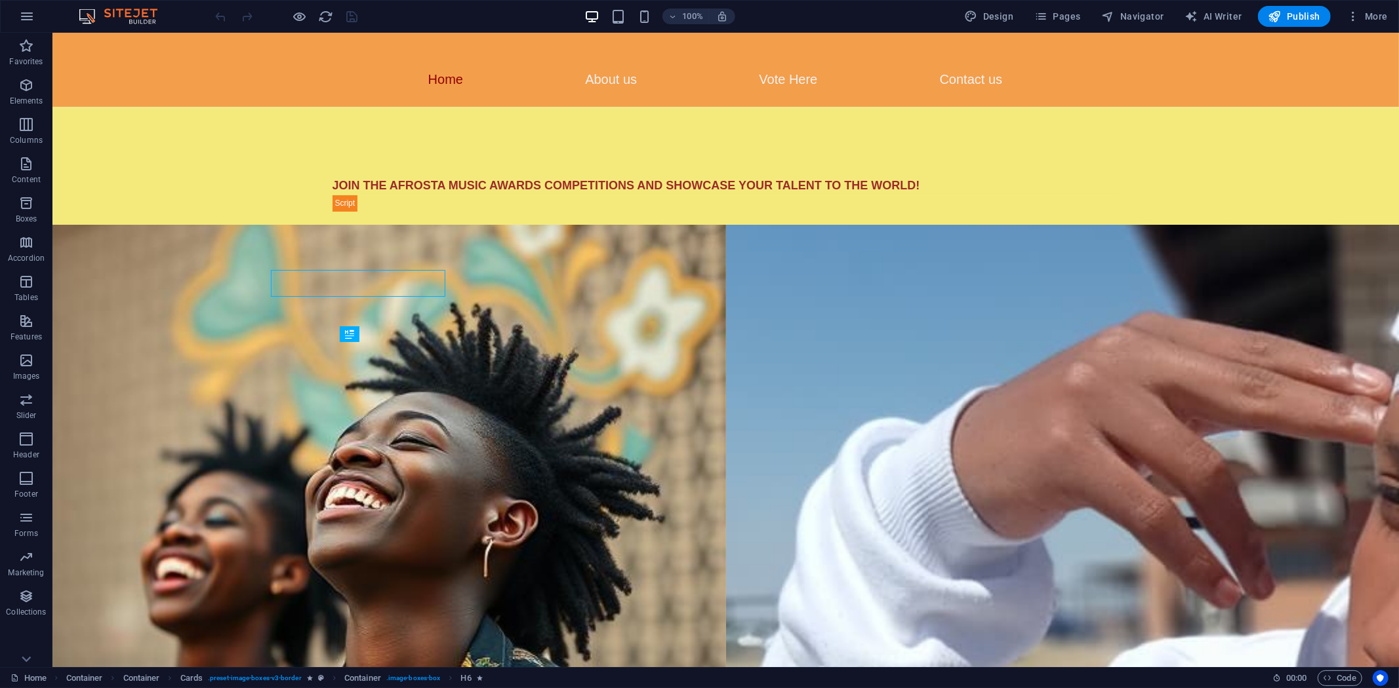
scroll to position [766, 0]
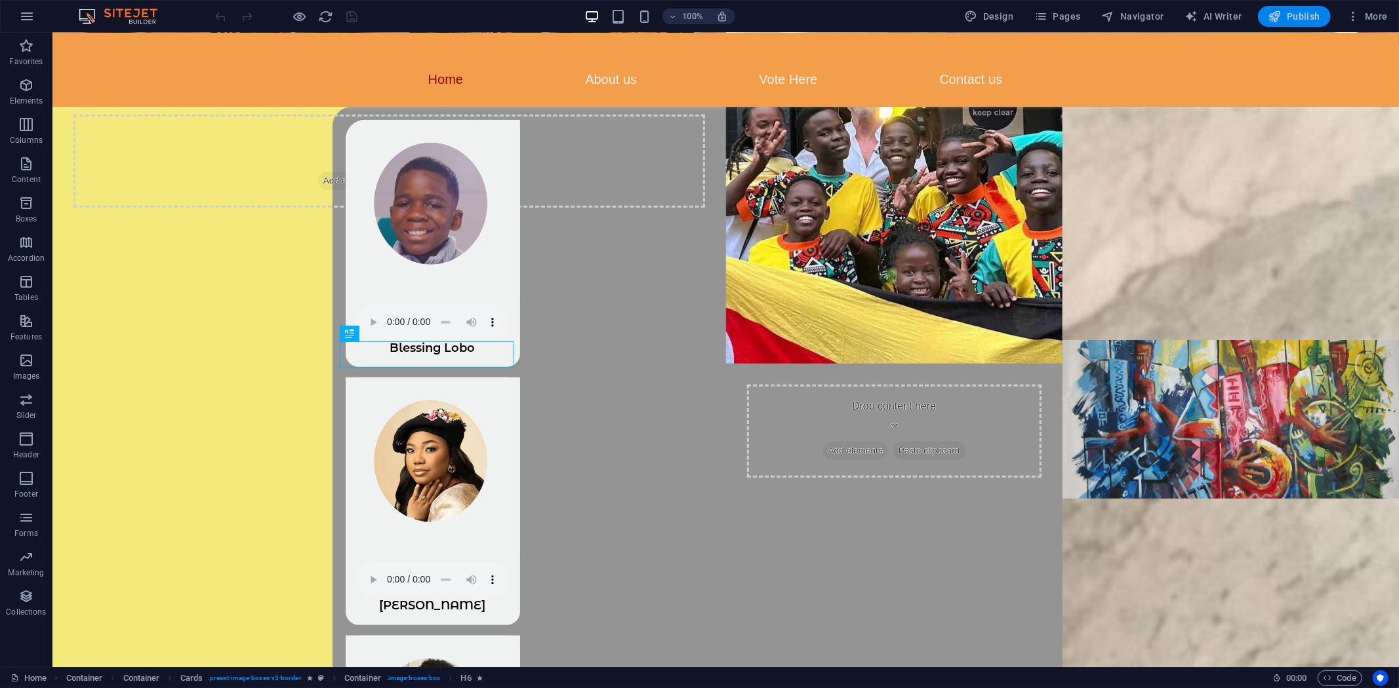
click at [1258, 14] on span "Publish" at bounding box center [1294, 16] width 52 height 13
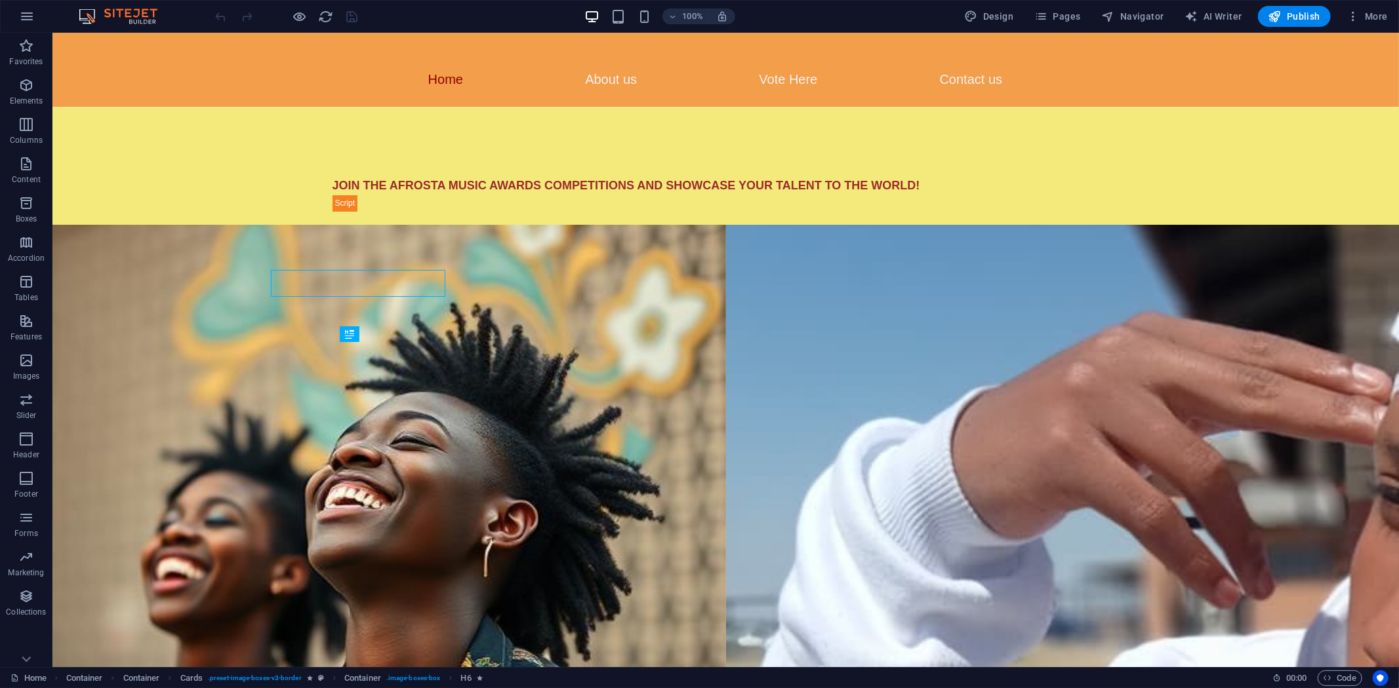
scroll to position [766, 0]
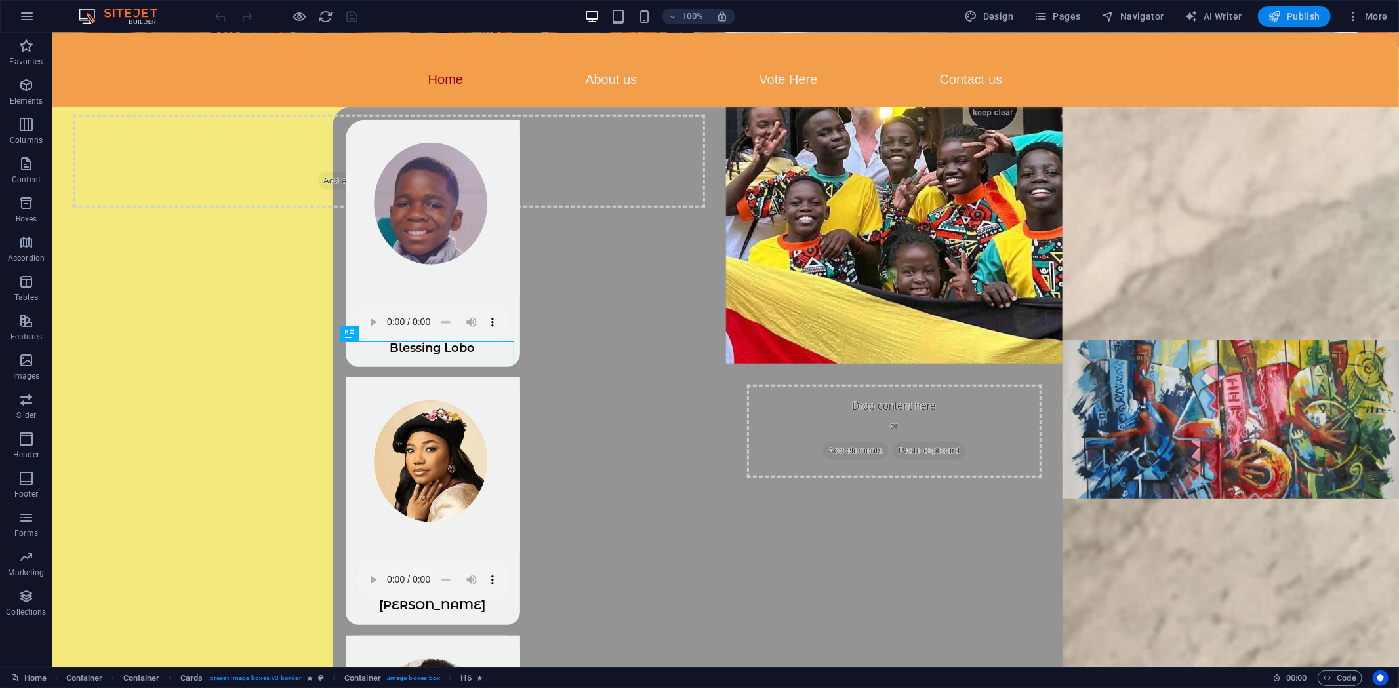
click at [1258, 20] on span "Publish" at bounding box center [1294, 16] width 52 height 13
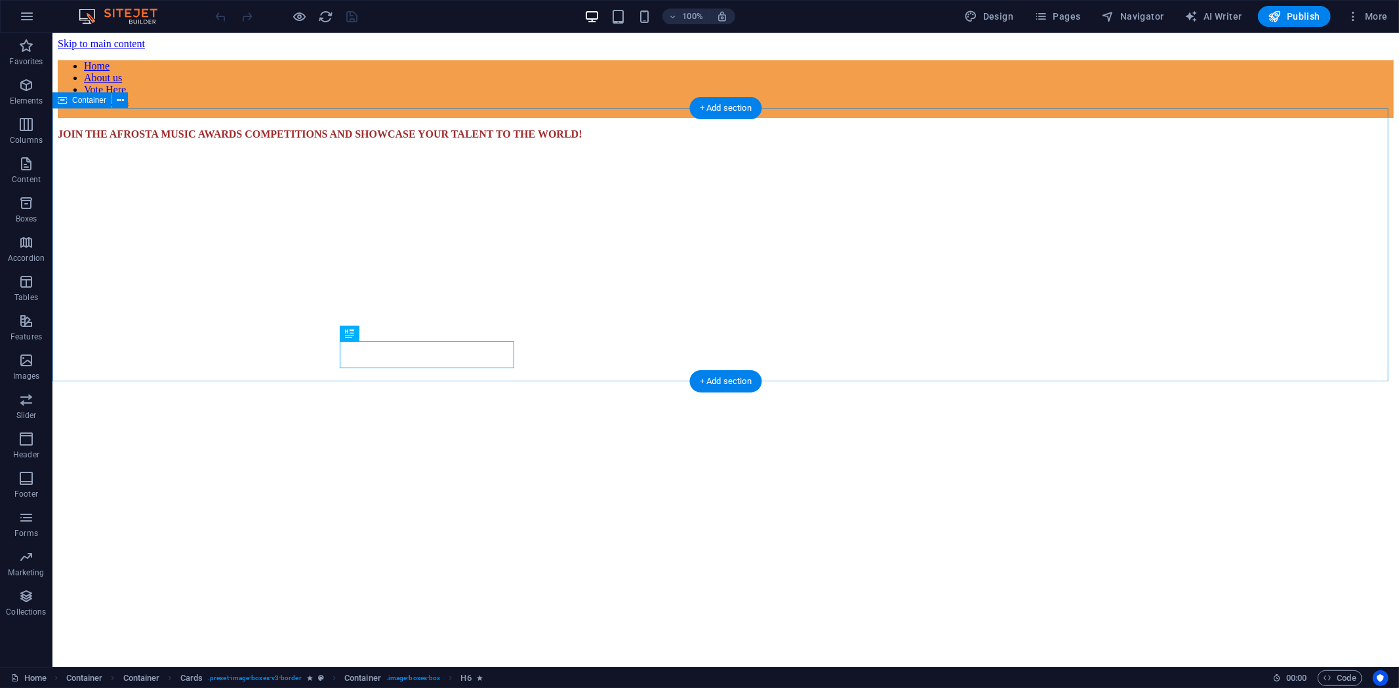
scroll to position [766, 0]
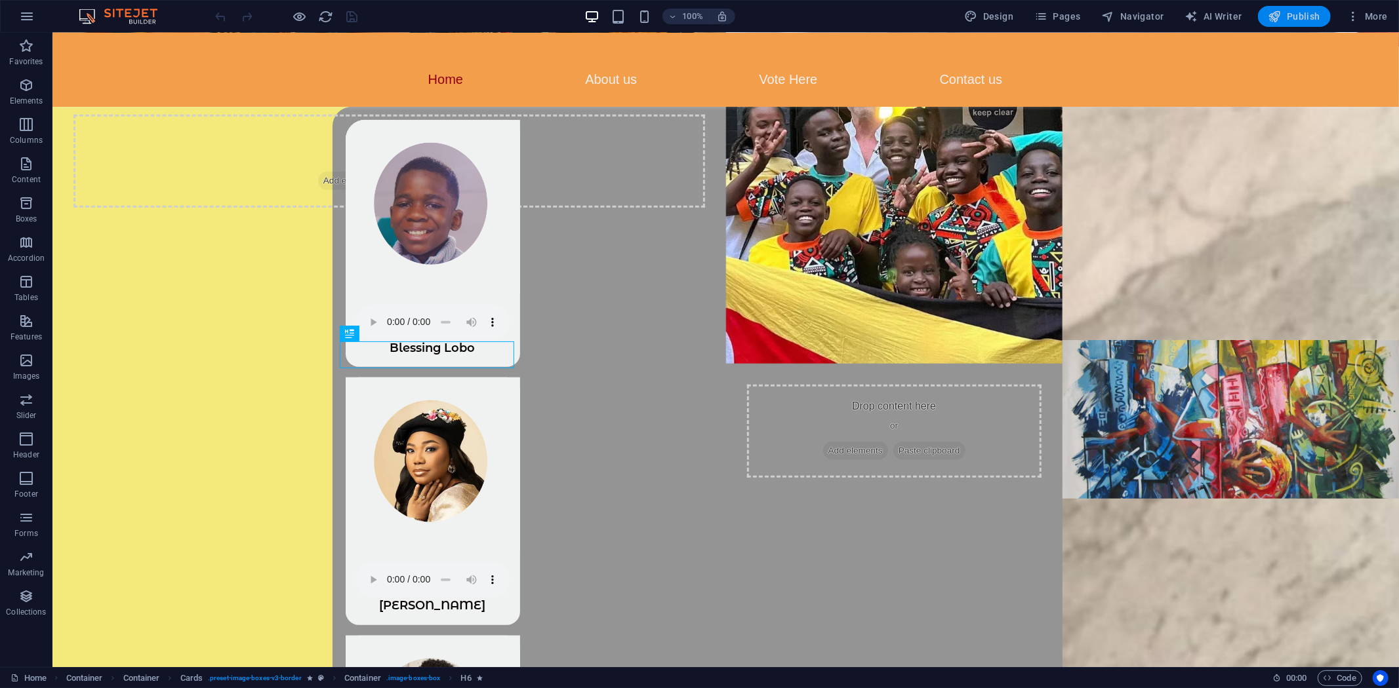
click at [1307, 18] on span "Publish" at bounding box center [1294, 16] width 52 height 13
